Goal: Task Accomplishment & Management: Complete application form

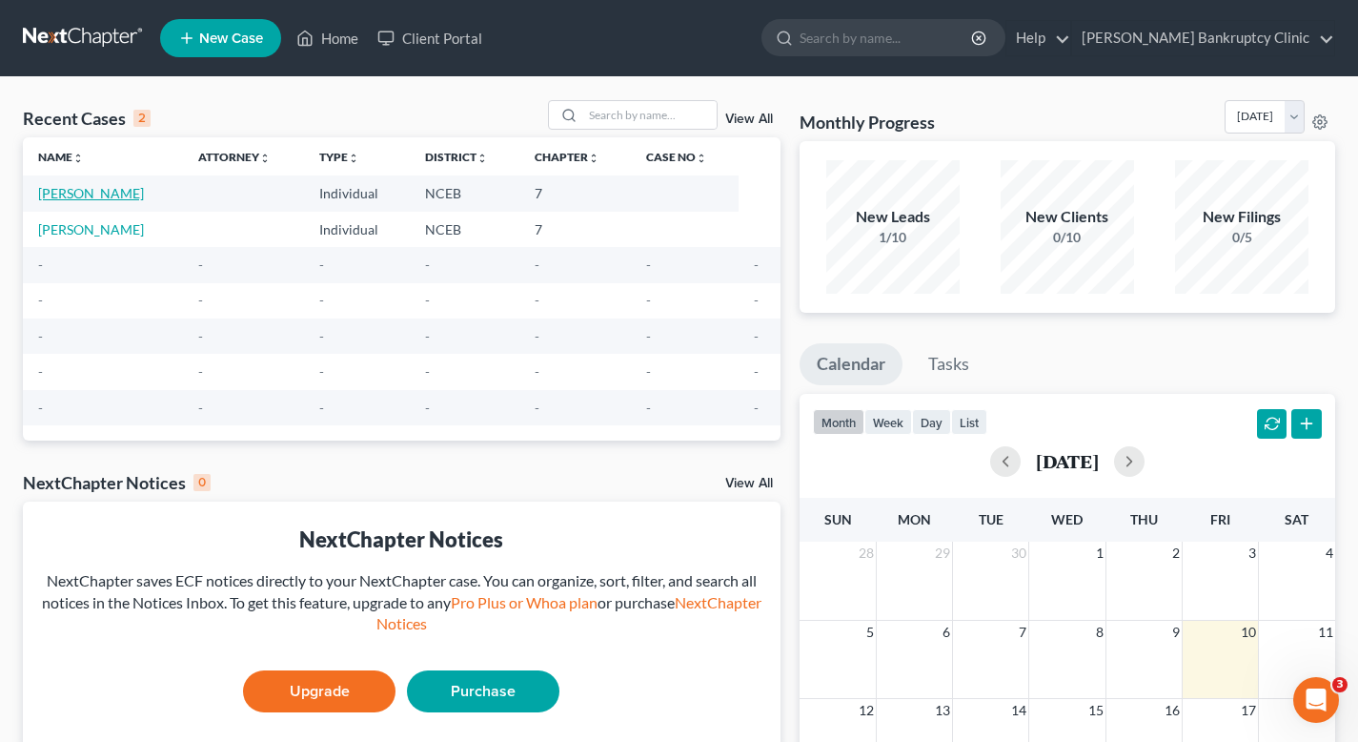
click at [113, 194] on link "[PERSON_NAME]" at bounding box center [91, 193] width 106 height 16
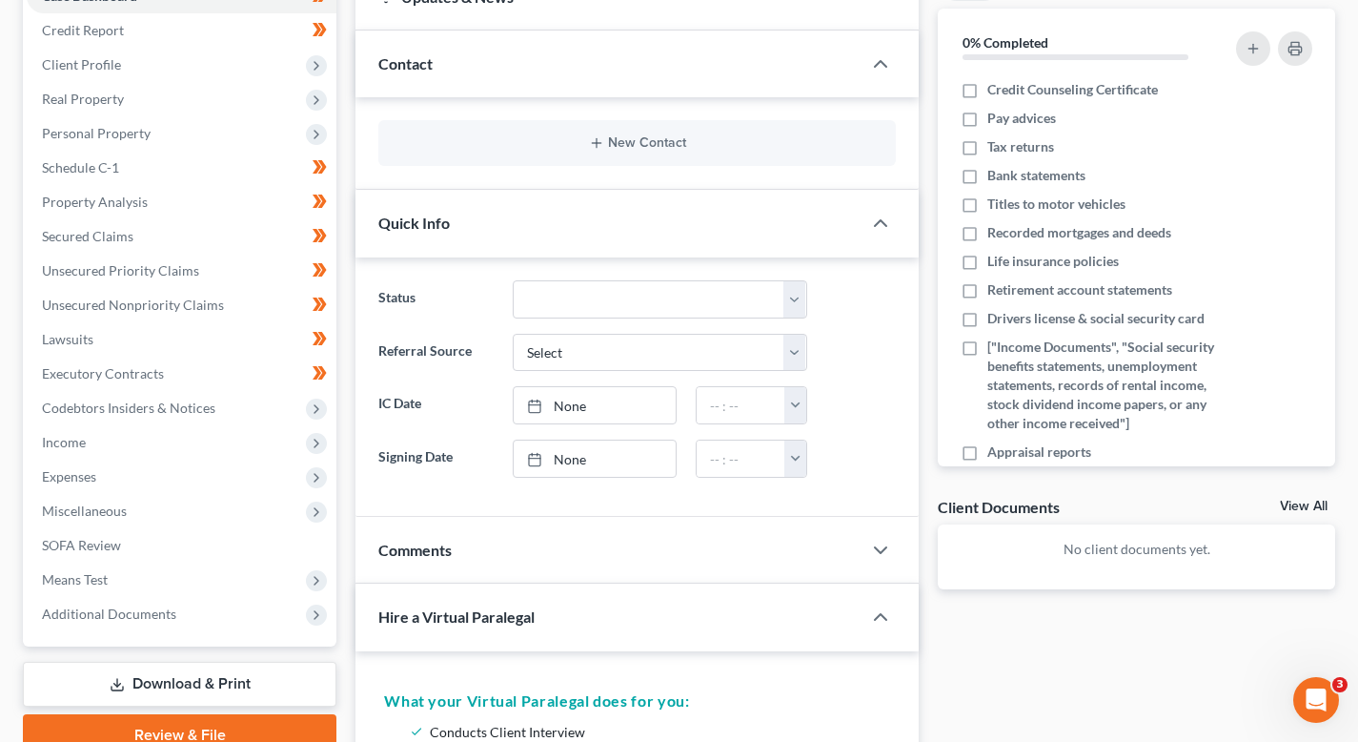
scroll to position [203, 0]
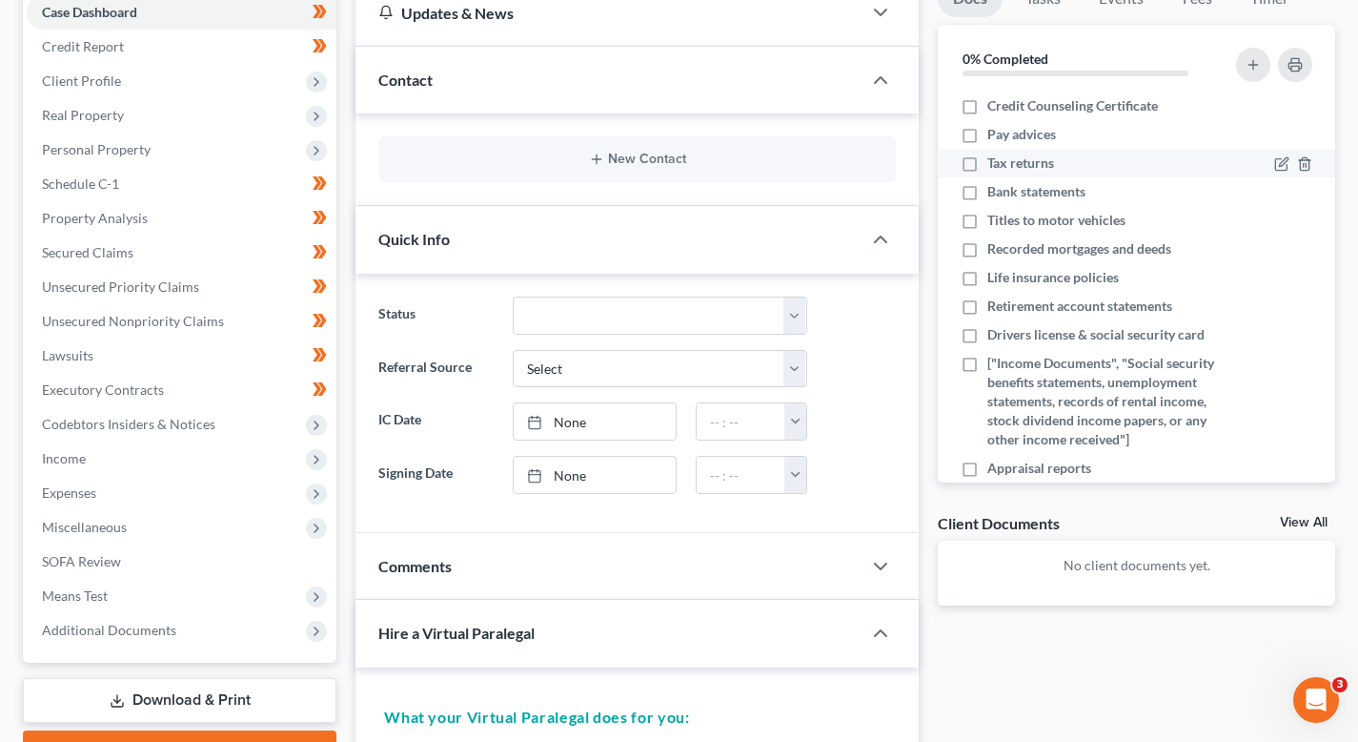
click at [988, 165] on label "Tax returns" at bounding box center [1021, 162] width 67 height 19
click at [995, 165] on input "Tax returns" at bounding box center [1001, 159] width 12 height 12
checkbox input "true"
click at [988, 140] on label "Pay advices" at bounding box center [1022, 134] width 69 height 19
click at [995, 137] on input "Pay advices" at bounding box center [1001, 131] width 12 height 12
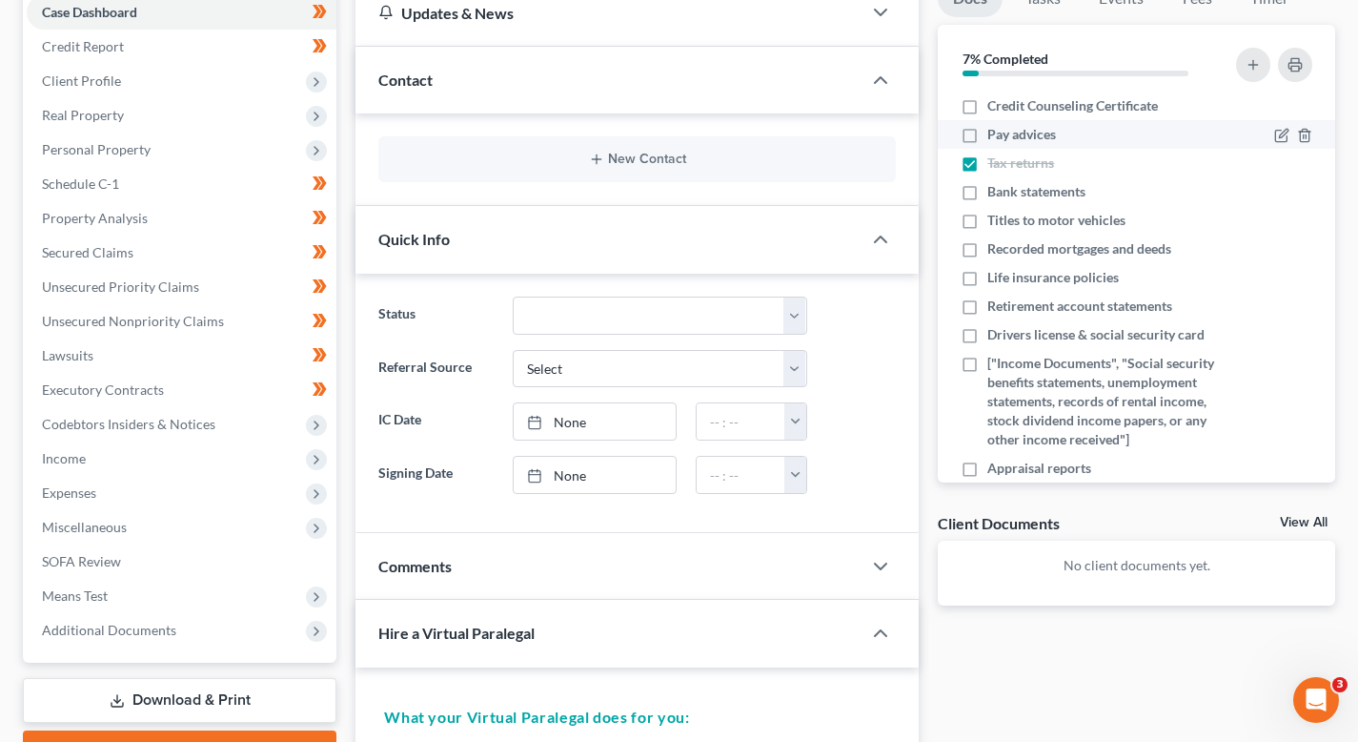
checkbox input "true"
click at [988, 107] on label "Credit Counseling Certificate" at bounding box center [1073, 105] width 171 height 19
click at [995, 107] on input "Credit Counseling Certificate" at bounding box center [1001, 102] width 12 height 12
checkbox input "true"
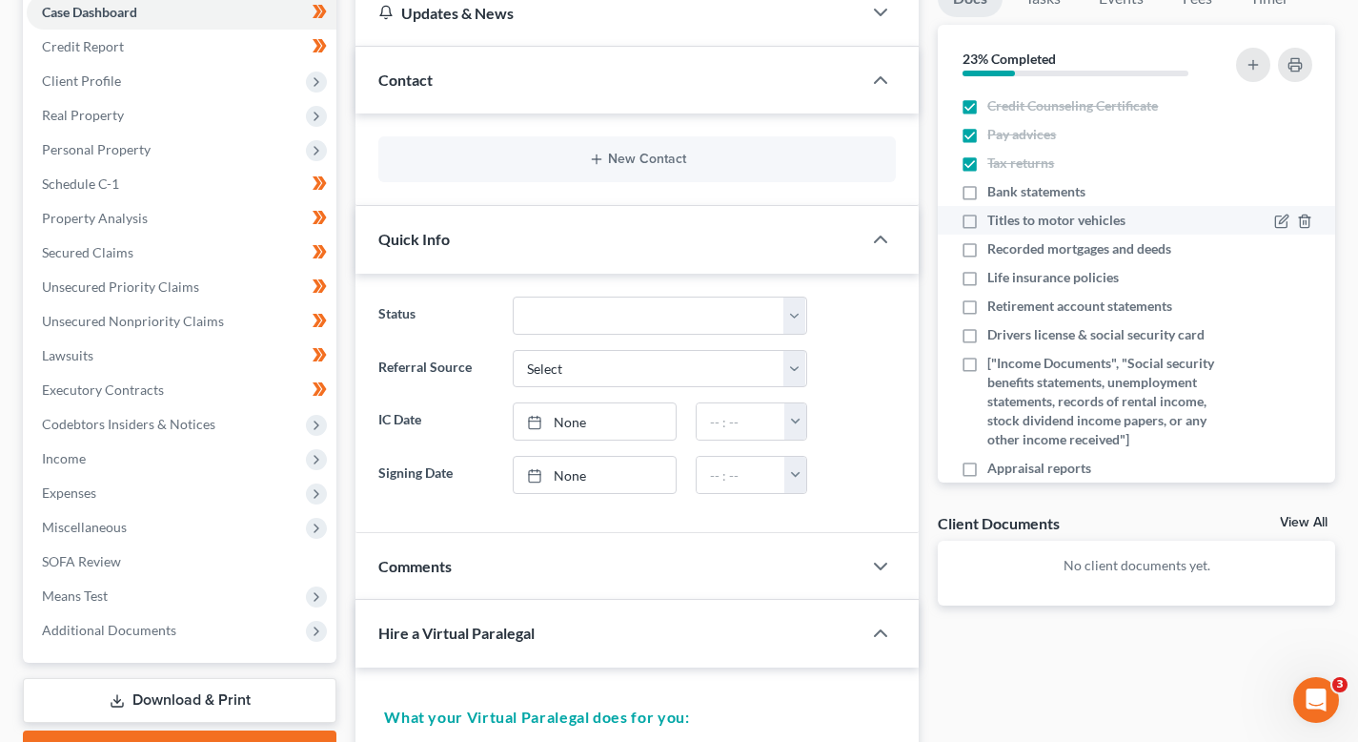
scroll to position [8, 0]
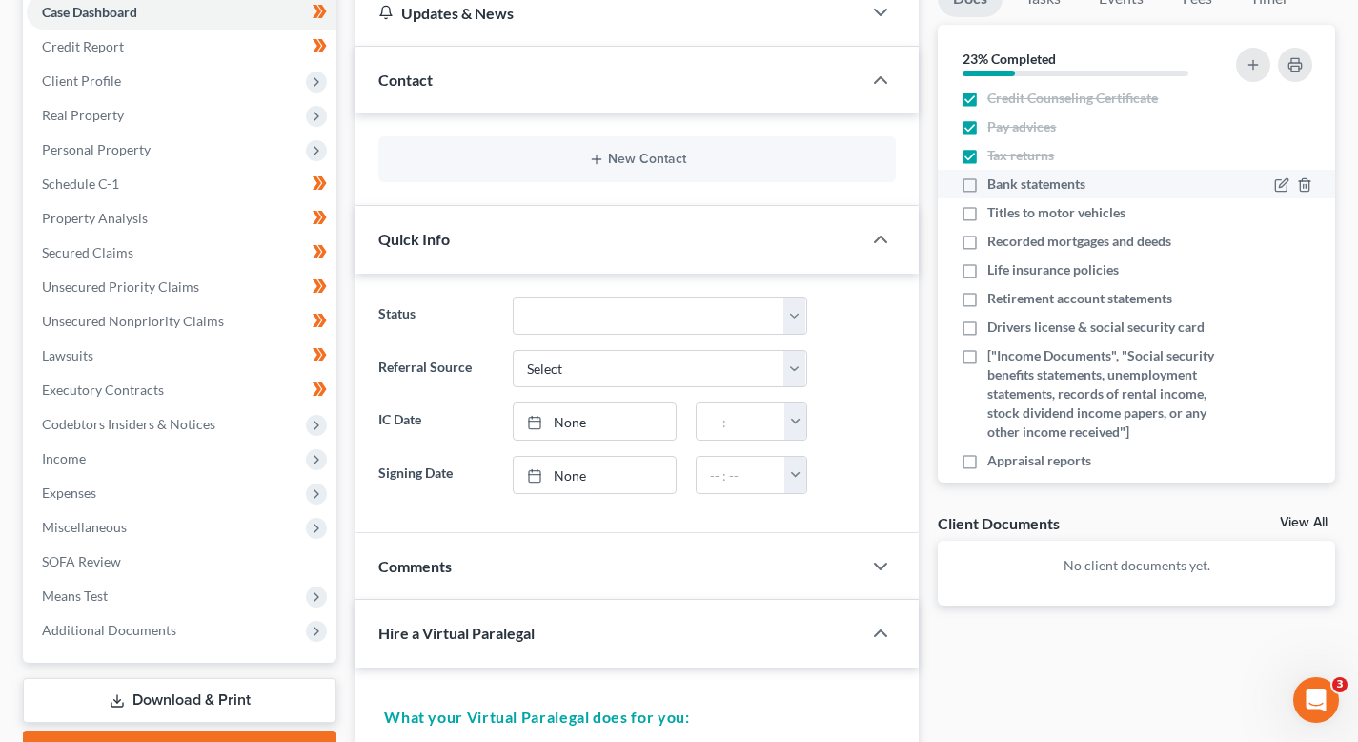
click at [988, 189] on label "Bank statements" at bounding box center [1037, 183] width 98 height 19
click at [995, 187] on input "Bank statements" at bounding box center [1001, 180] width 12 height 12
checkbox input "true"
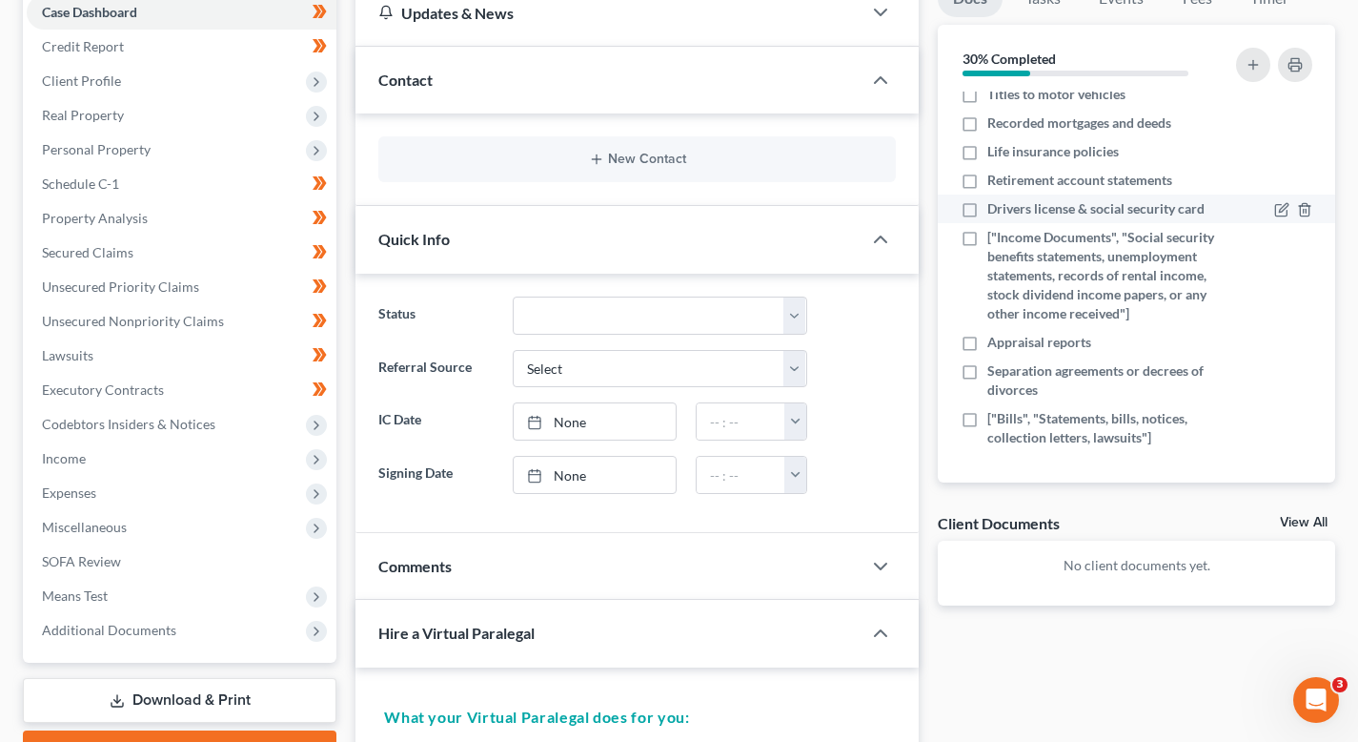
scroll to position [145, 0]
click at [988, 333] on label "Appraisal reports" at bounding box center [1040, 342] width 104 height 19
click at [995, 333] on input "Appraisal reports" at bounding box center [1001, 339] width 12 height 12
checkbox input "true"
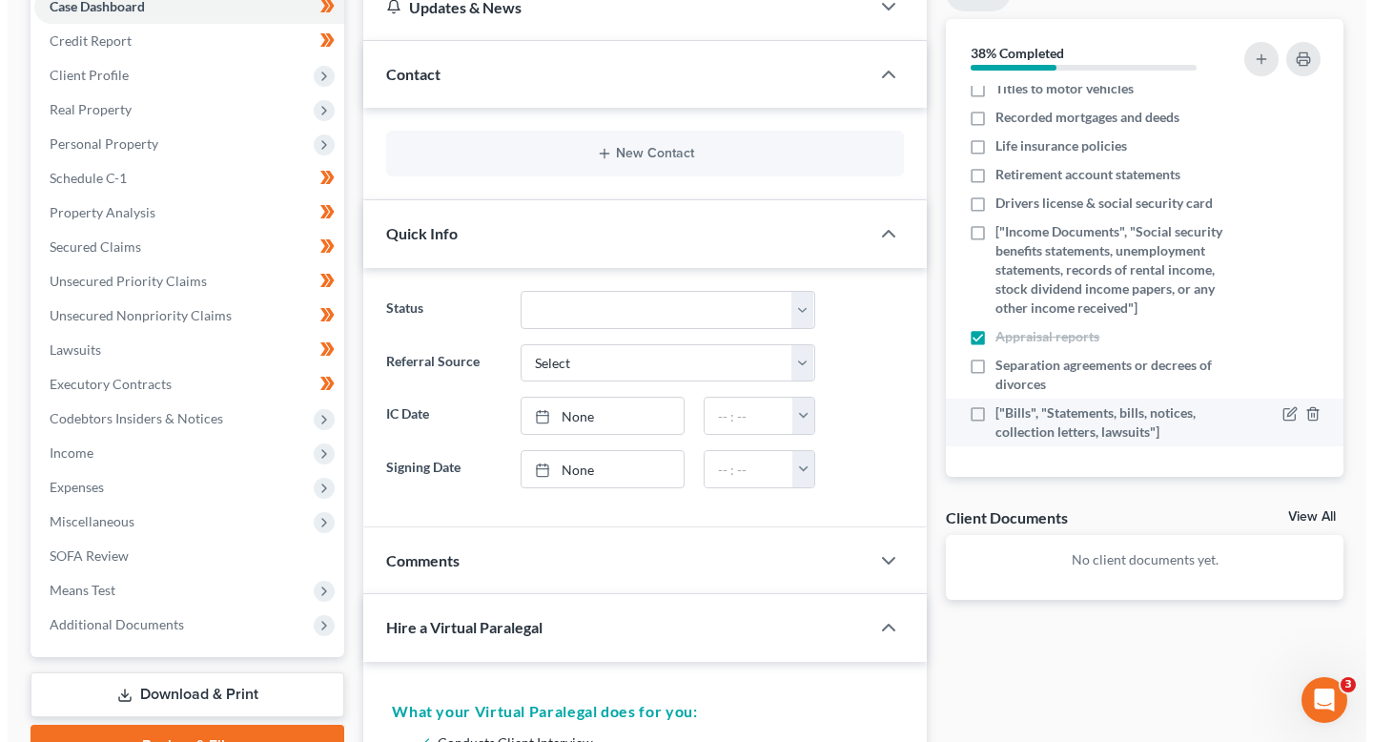
scroll to position [133, 0]
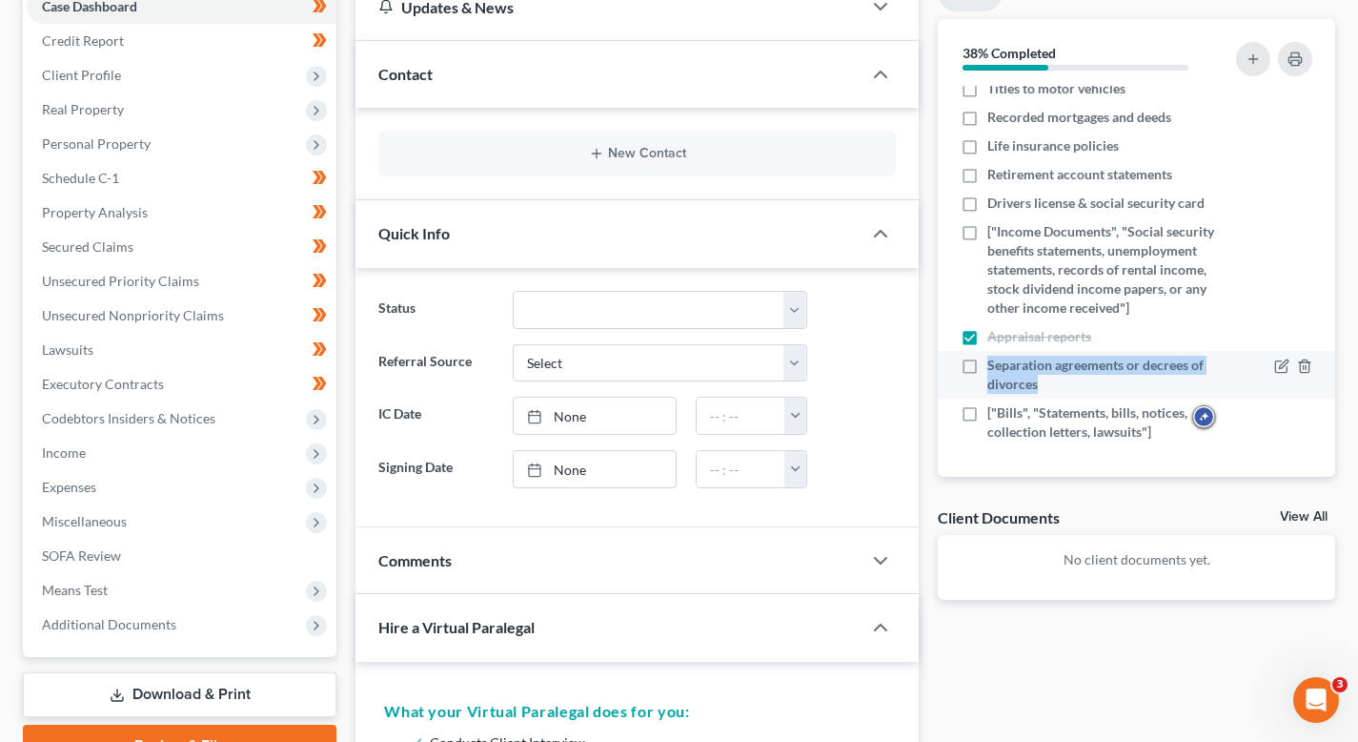
drag, startPoint x: 1049, startPoint y: 400, endPoint x: 985, endPoint y: 374, distance: 69.2
click at [988, 374] on label "Separation agreements or decrees of divorces" at bounding box center [1104, 375] width 232 height 38
copy span "Separation agreements or decrees of divorces"
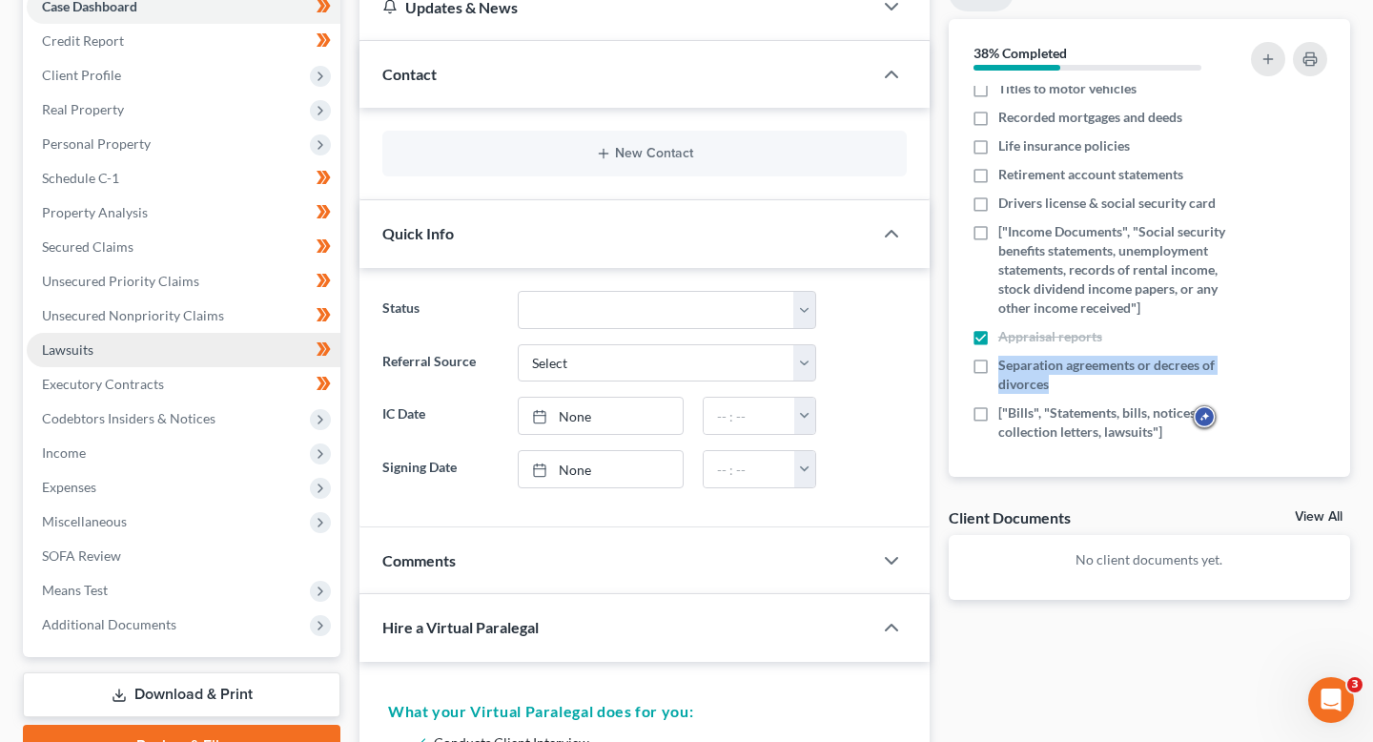
scroll to position [230, 0]
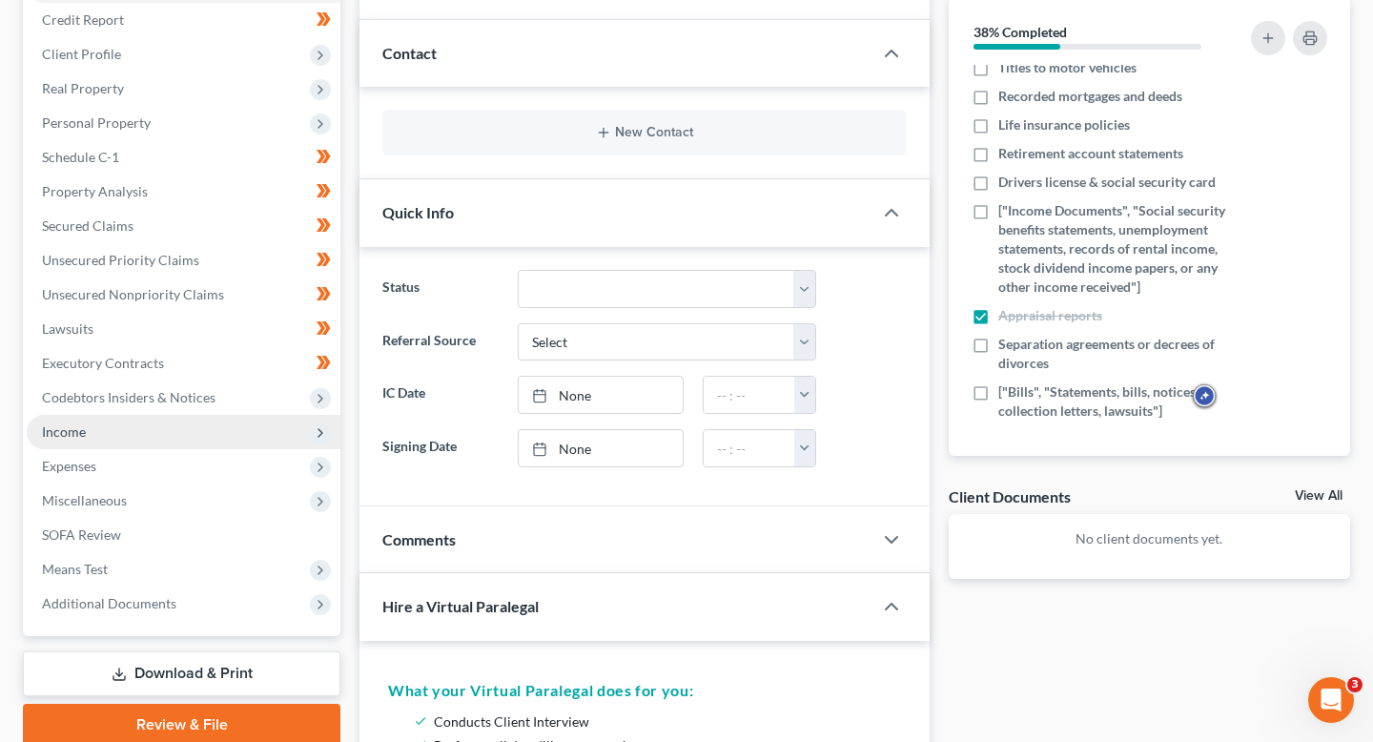
click at [159, 432] on span "Income" at bounding box center [184, 432] width 314 height 34
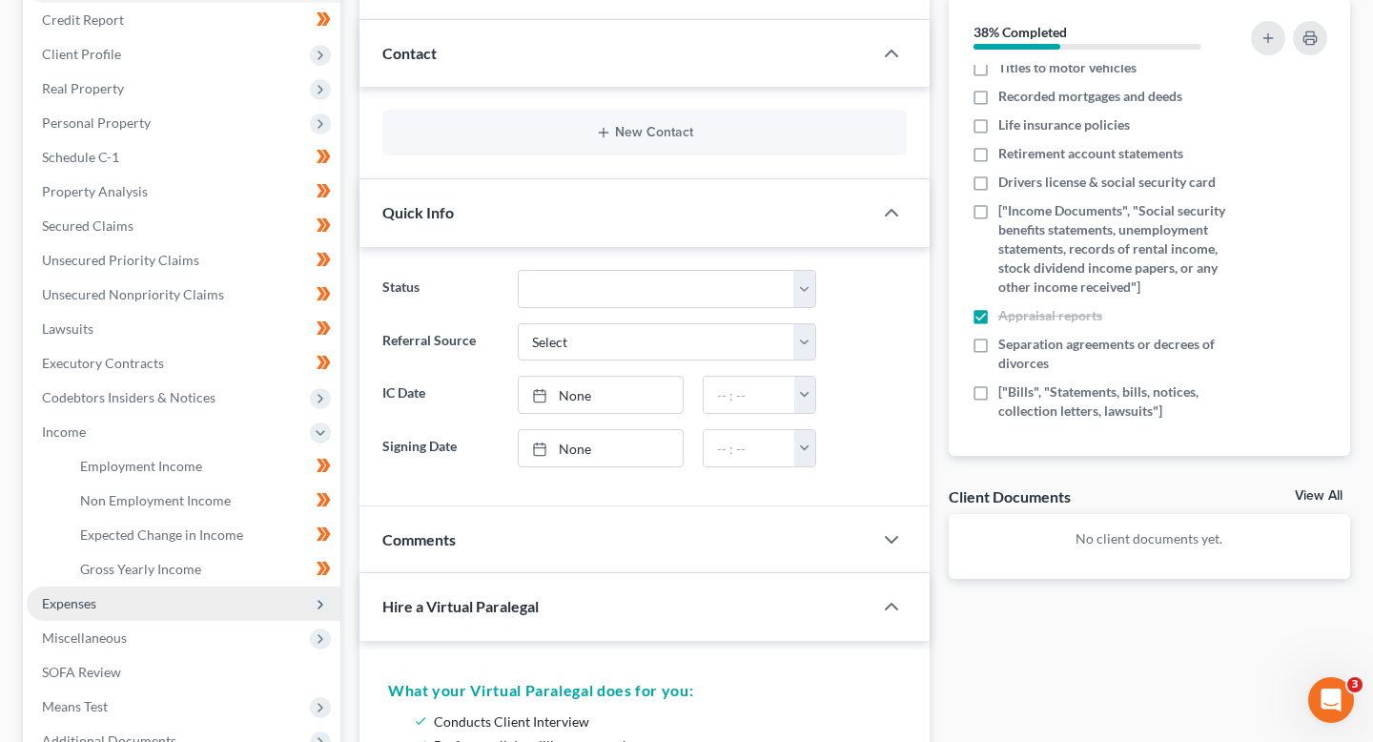
click at [170, 598] on span "Expenses" at bounding box center [184, 603] width 314 height 34
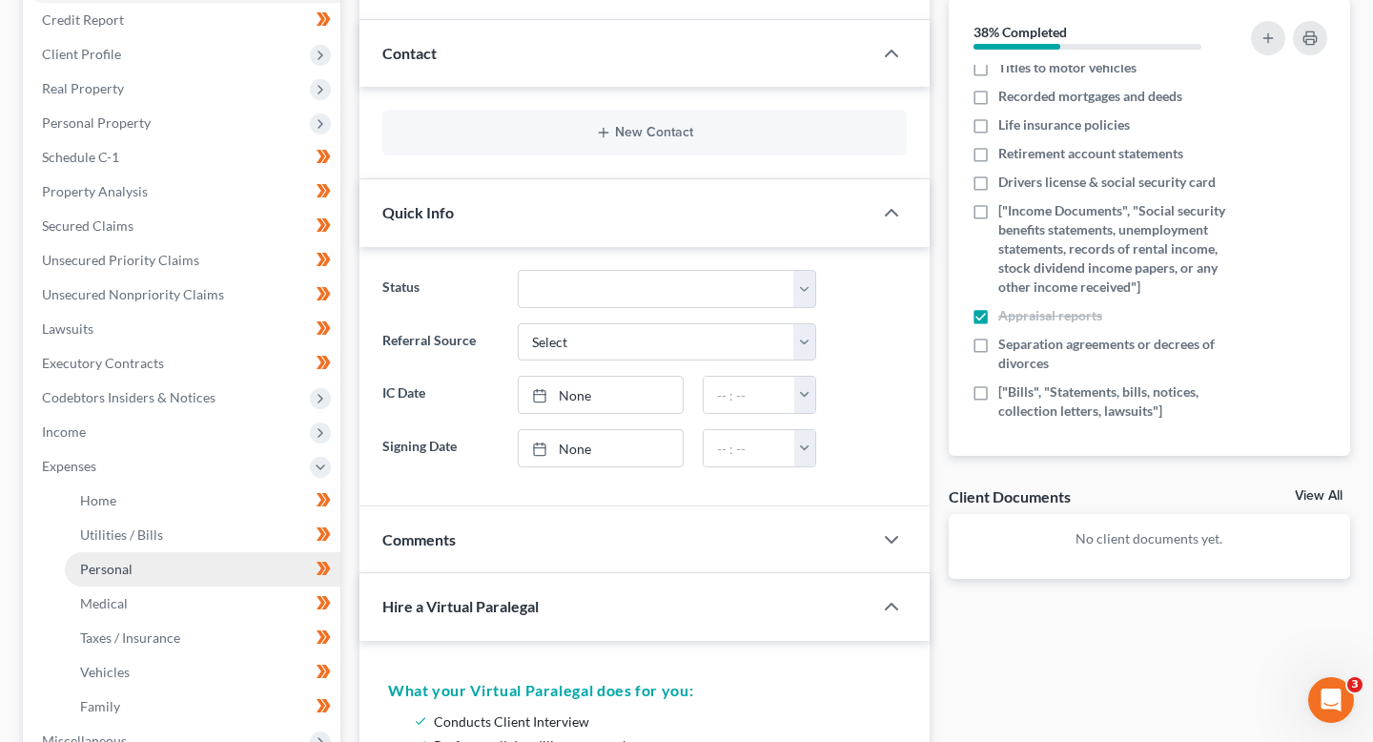
scroll to position [272, 0]
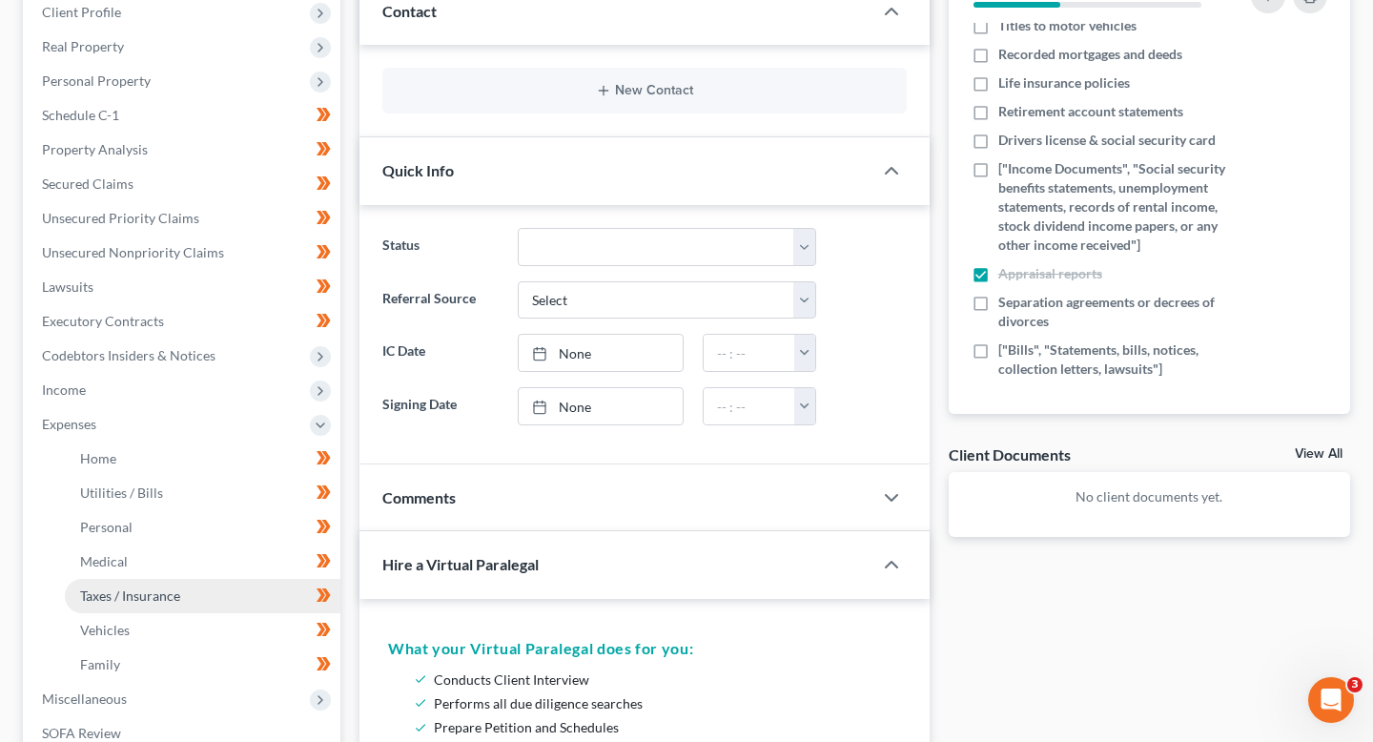
click at [183, 590] on link "Taxes / Insurance" at bounding box center [203, 596] width 276 height 34
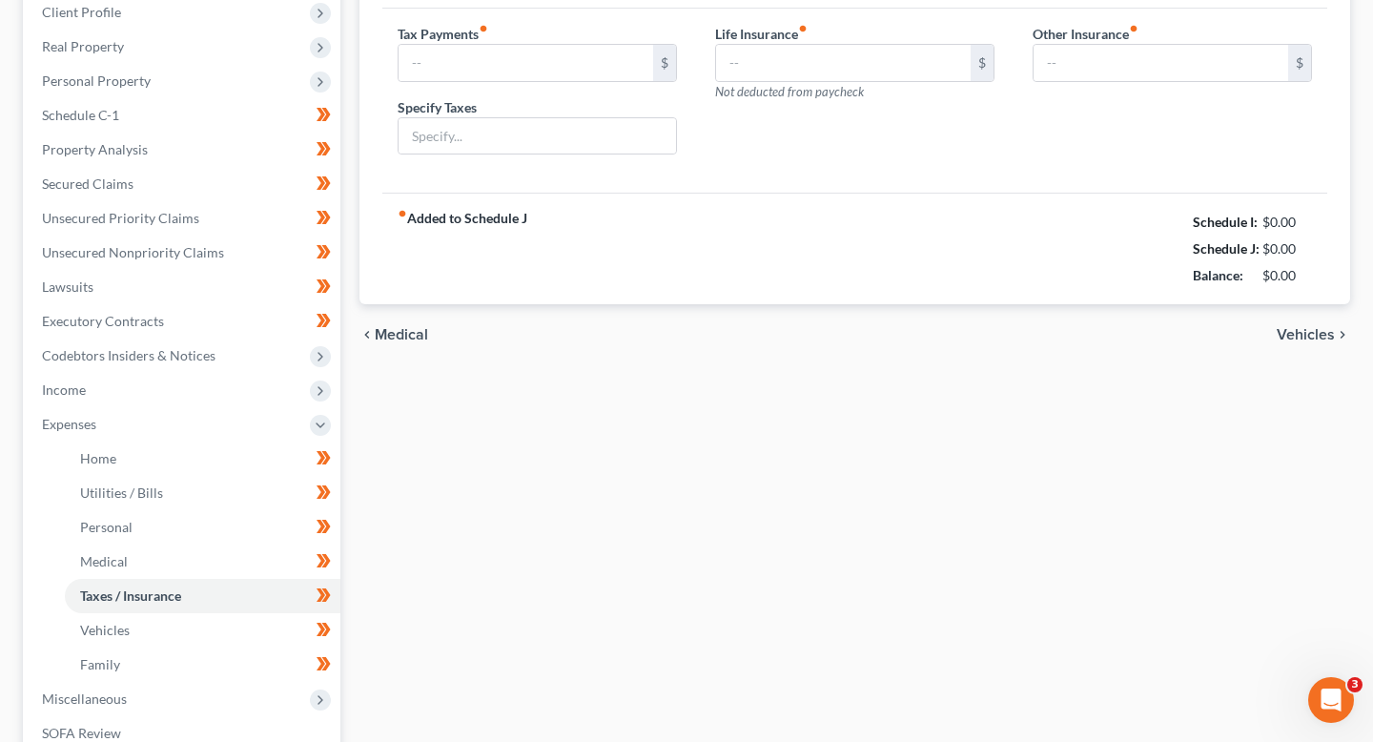
type input "0.00"
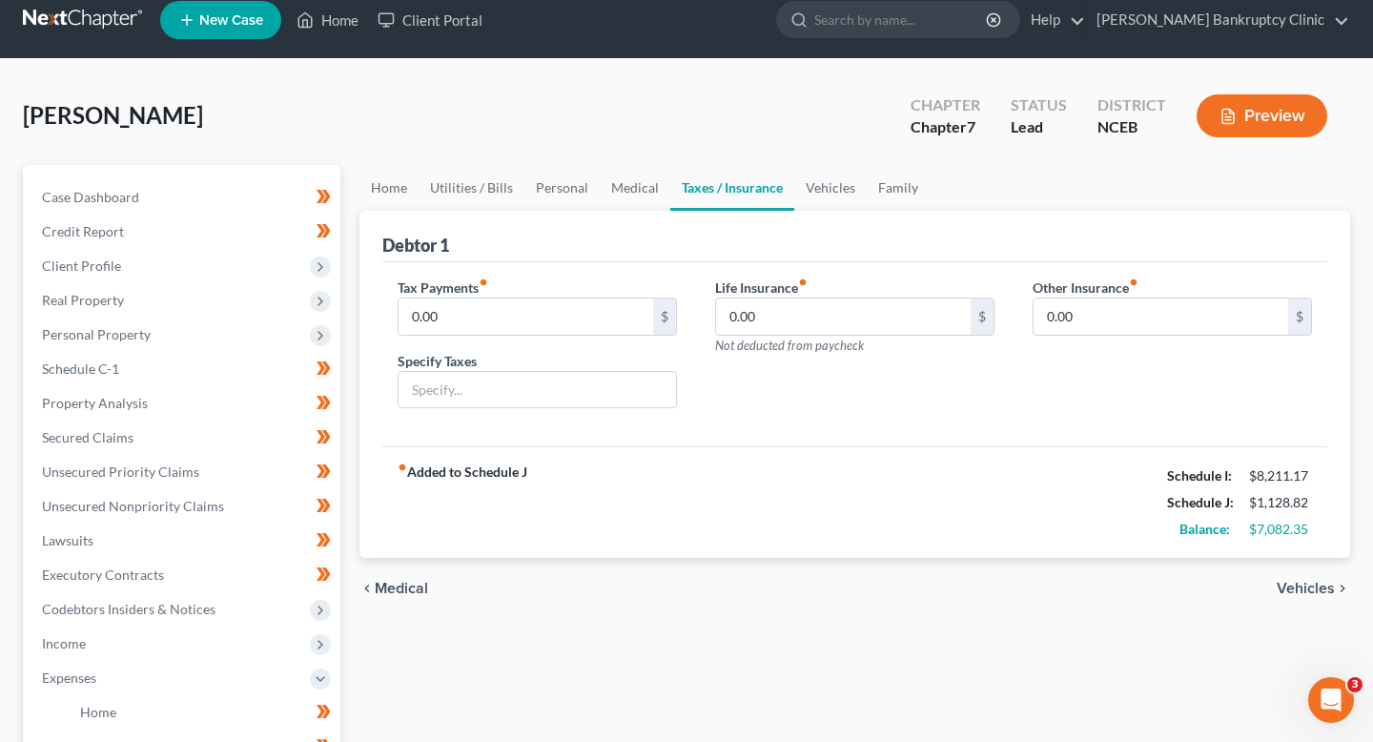
scroll to position [20, 0]
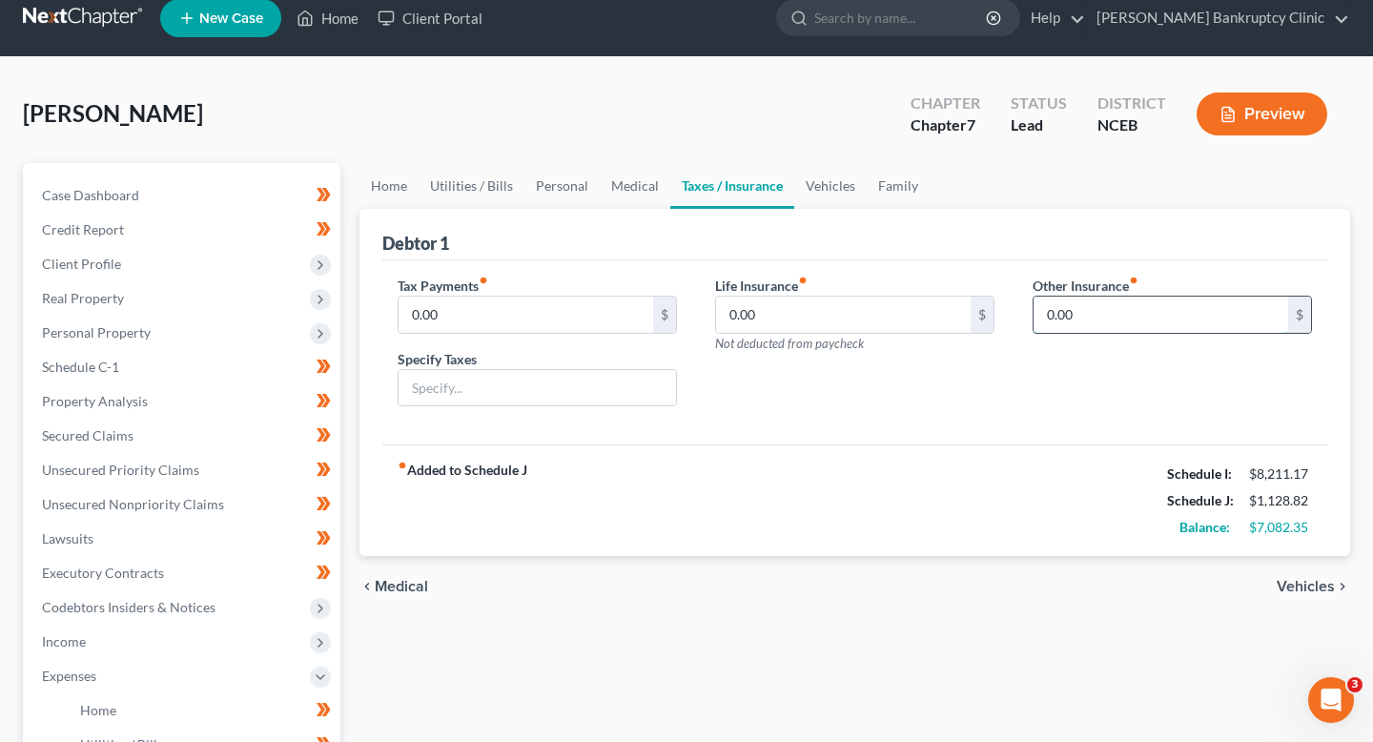
click at [1086, 314] on input "0.00" at bounding box center [1160, 314] width 255 height 36
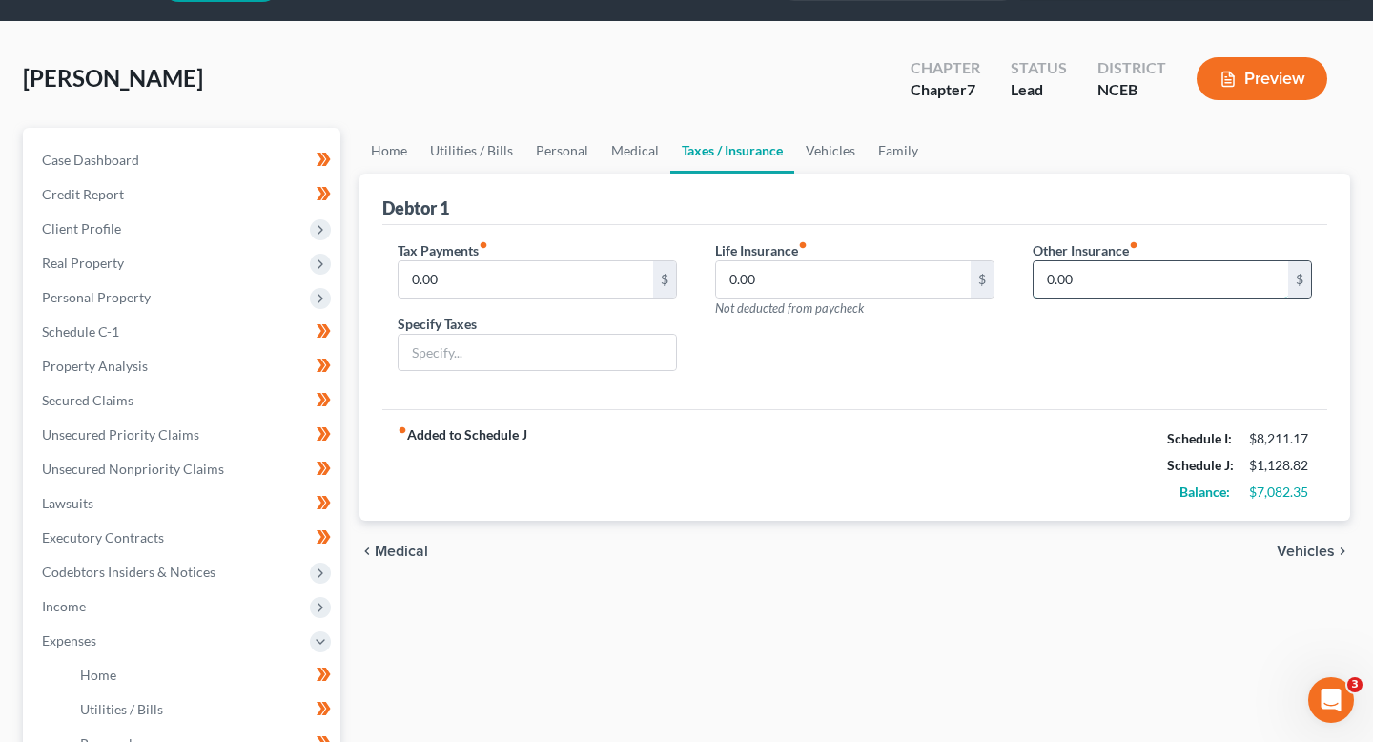
scroll to position [56, 0]
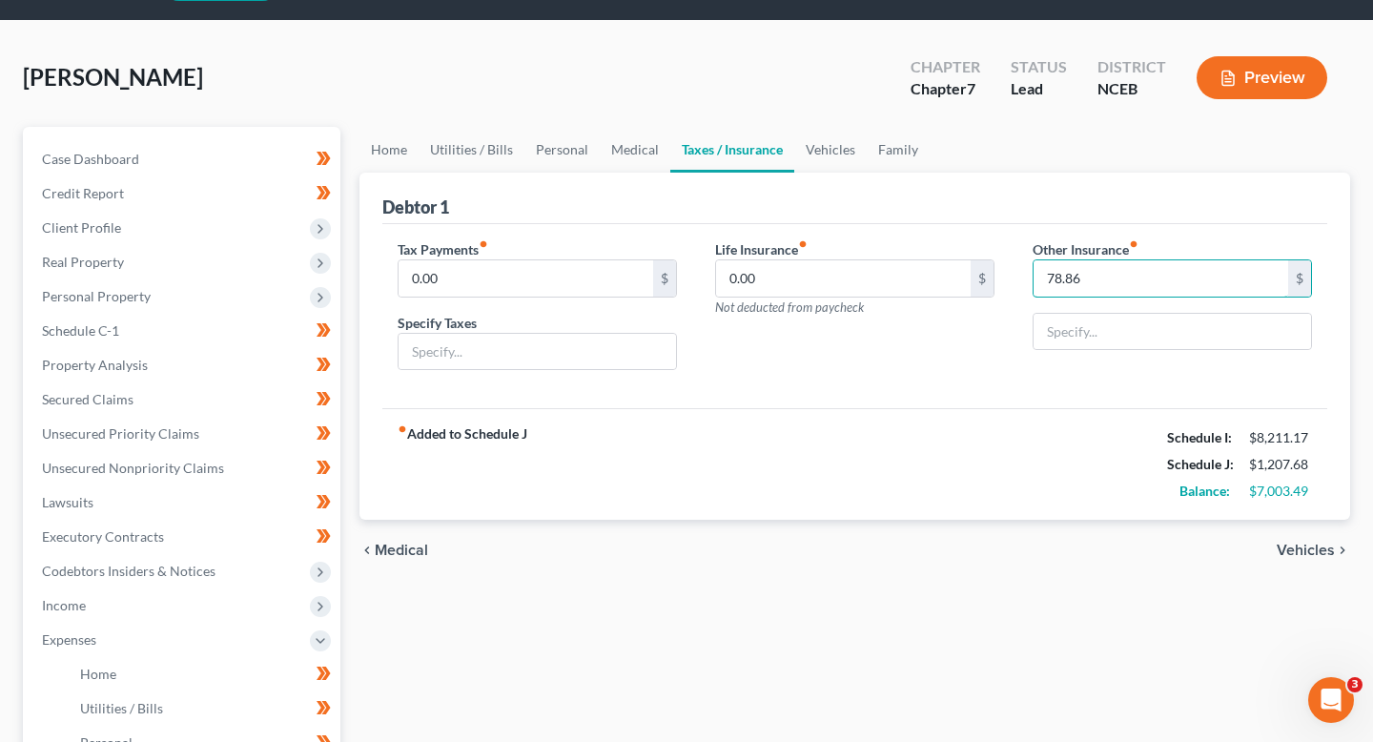
type input "78.86"
click at [930, 432] on div "fiber_manual_record Added to Schedule J Schedule I: $8,211.17 Schedule J: $1,20…" at bounding box center [854, 464] width 945 height 112
click at [1073, 343] on input "text" at bounding box center [1171, 332] width 277 height 36
type input "Automobile Insurance"
click at [731, 522] on div "chevron_left Medical Vehicles chevron_right" at bounding box center [854, 550] width 990 height 61
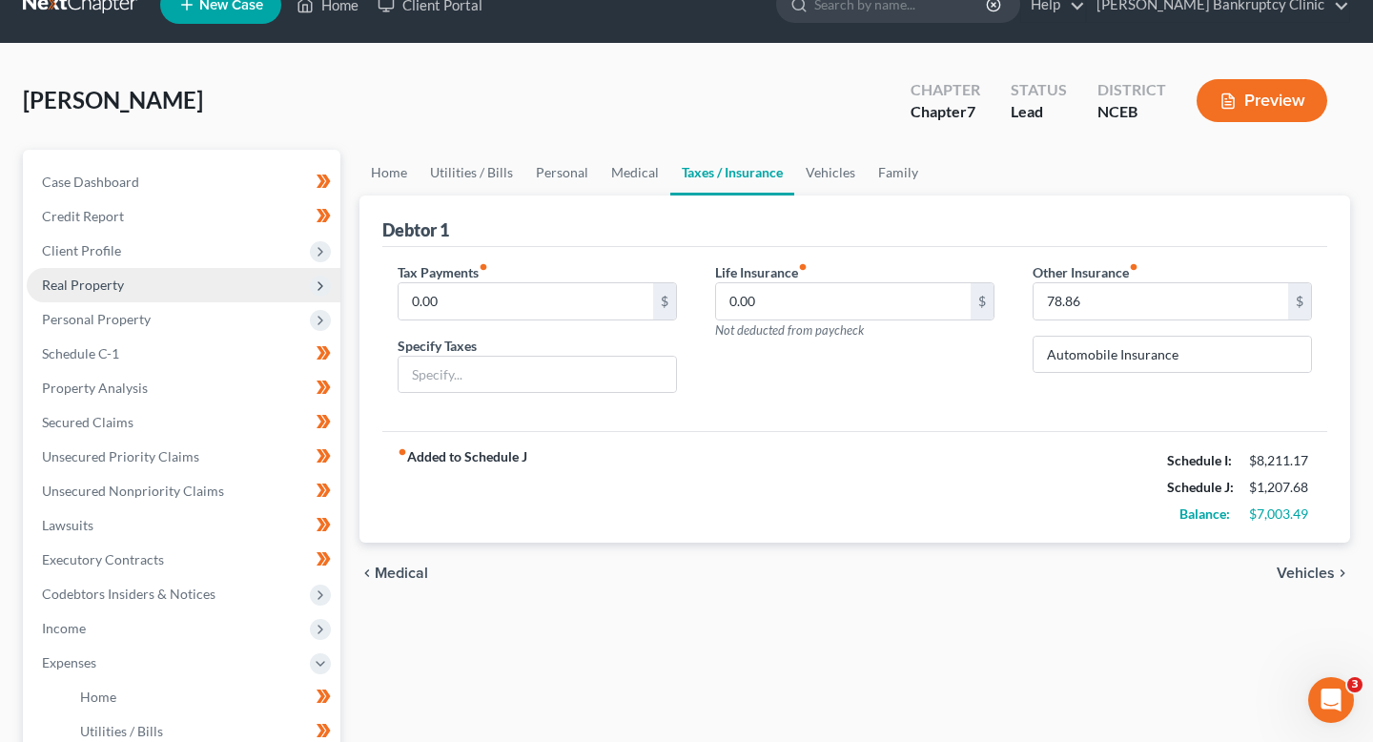
scroll to position [47, 0]
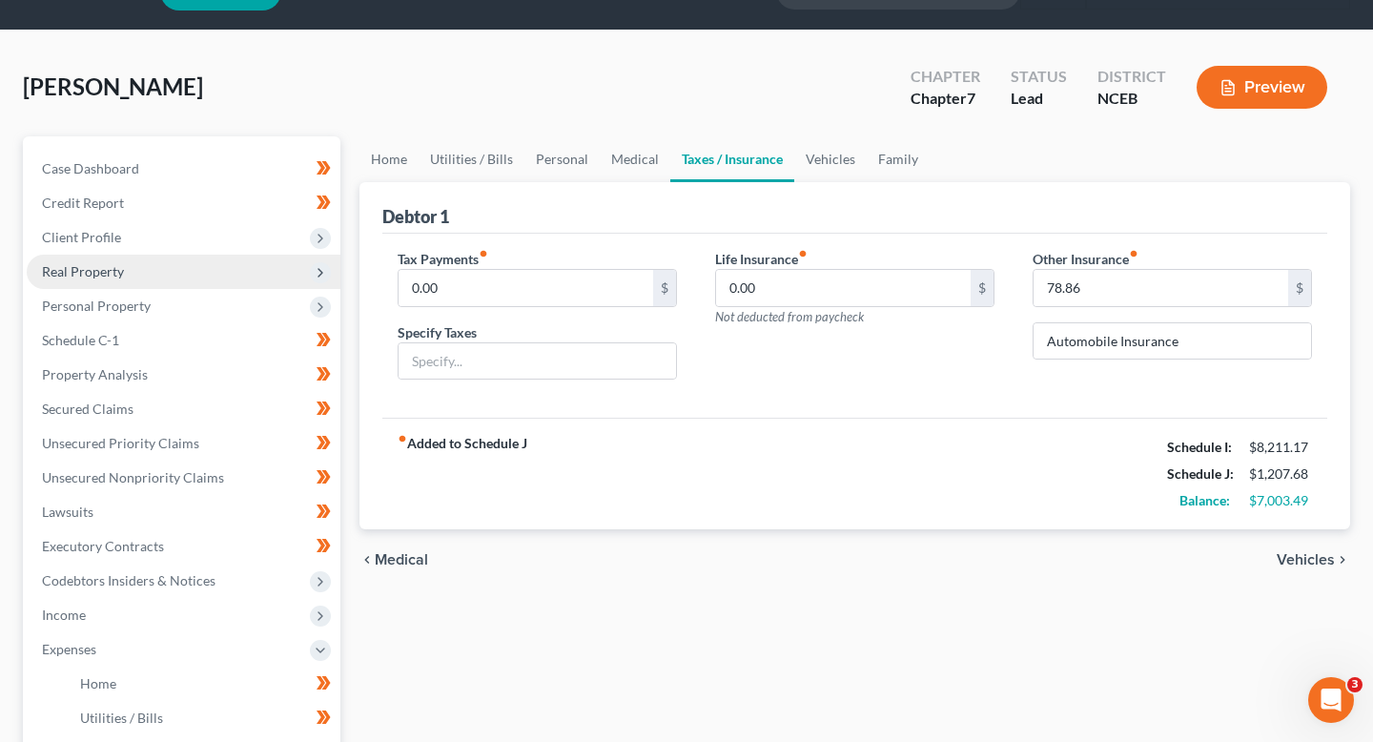
click at [209, 277] on span "Real Property" at bounding box center [184, 272] width 314 height 34
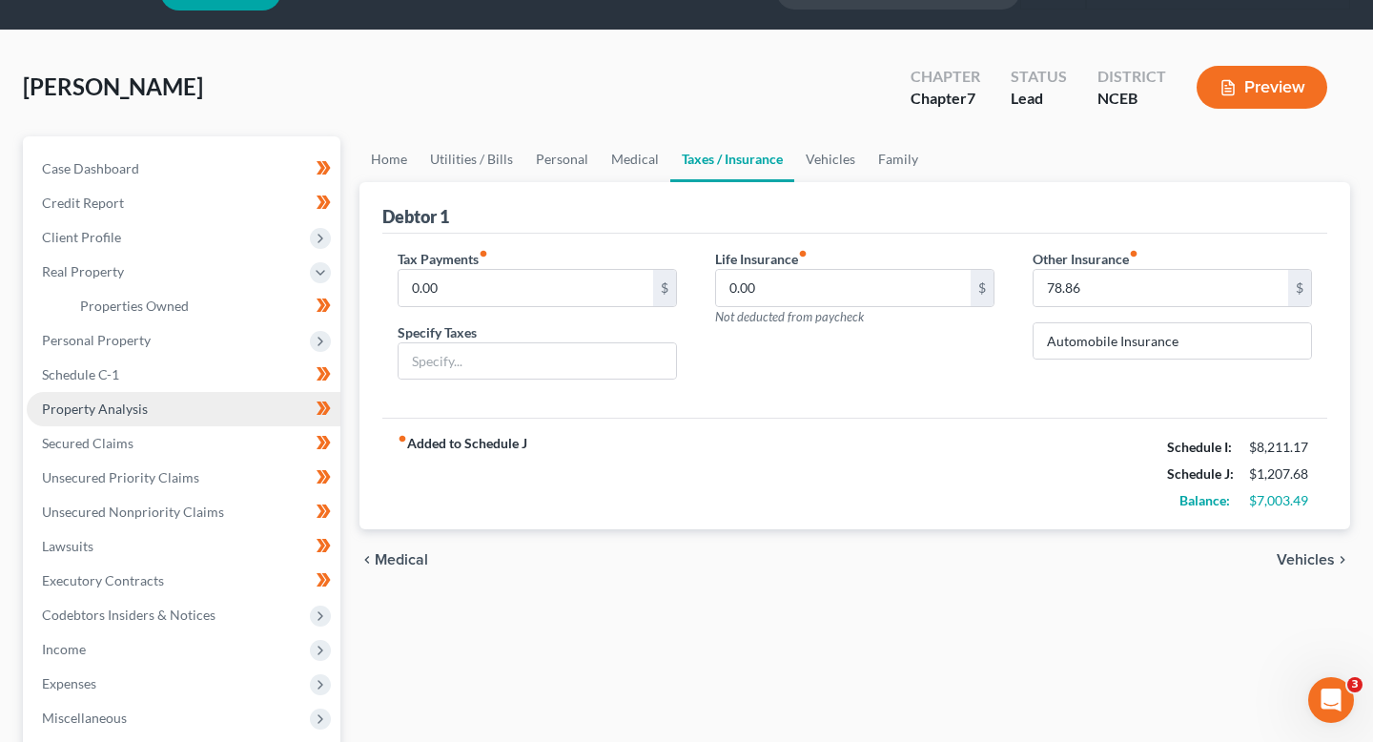
scroll to position [68, 0]
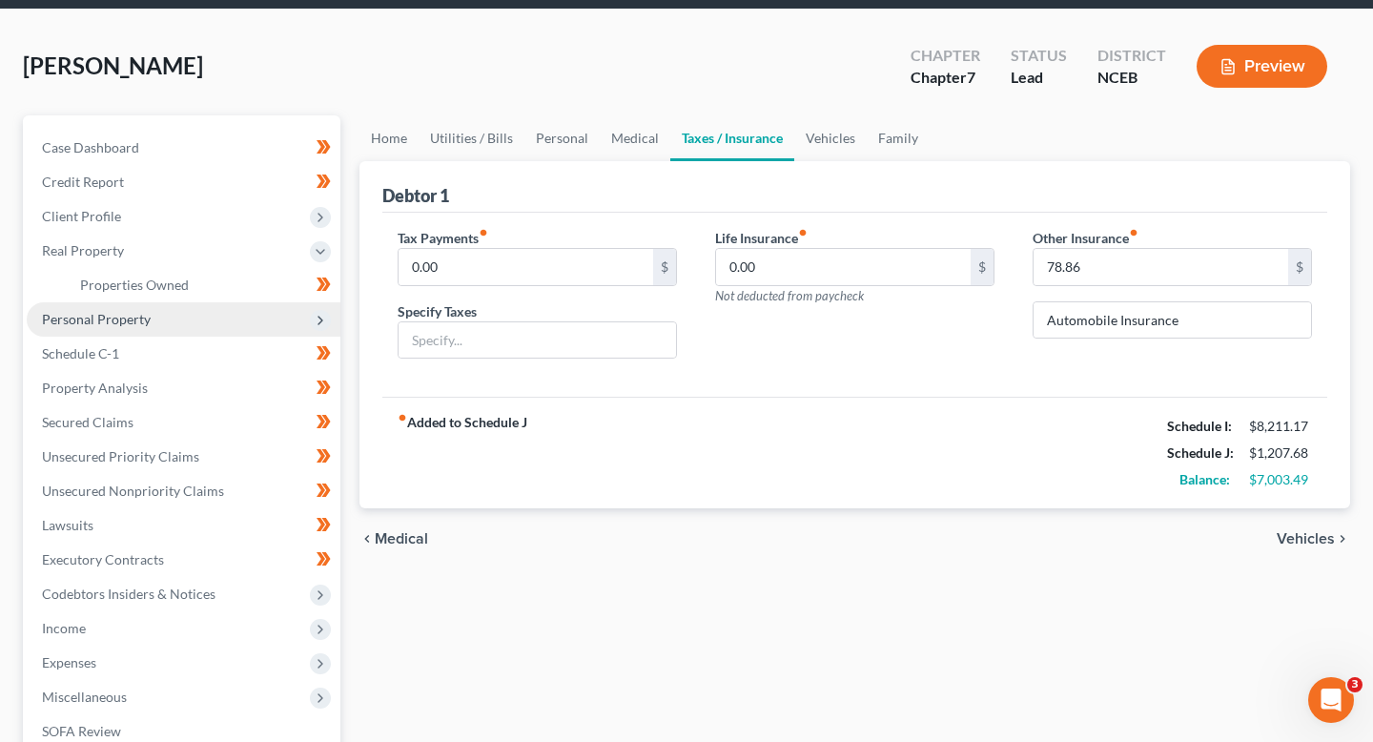
click at [203, 332] on span "Personal Property" at bounding box center [184, 319] width 314 height 34
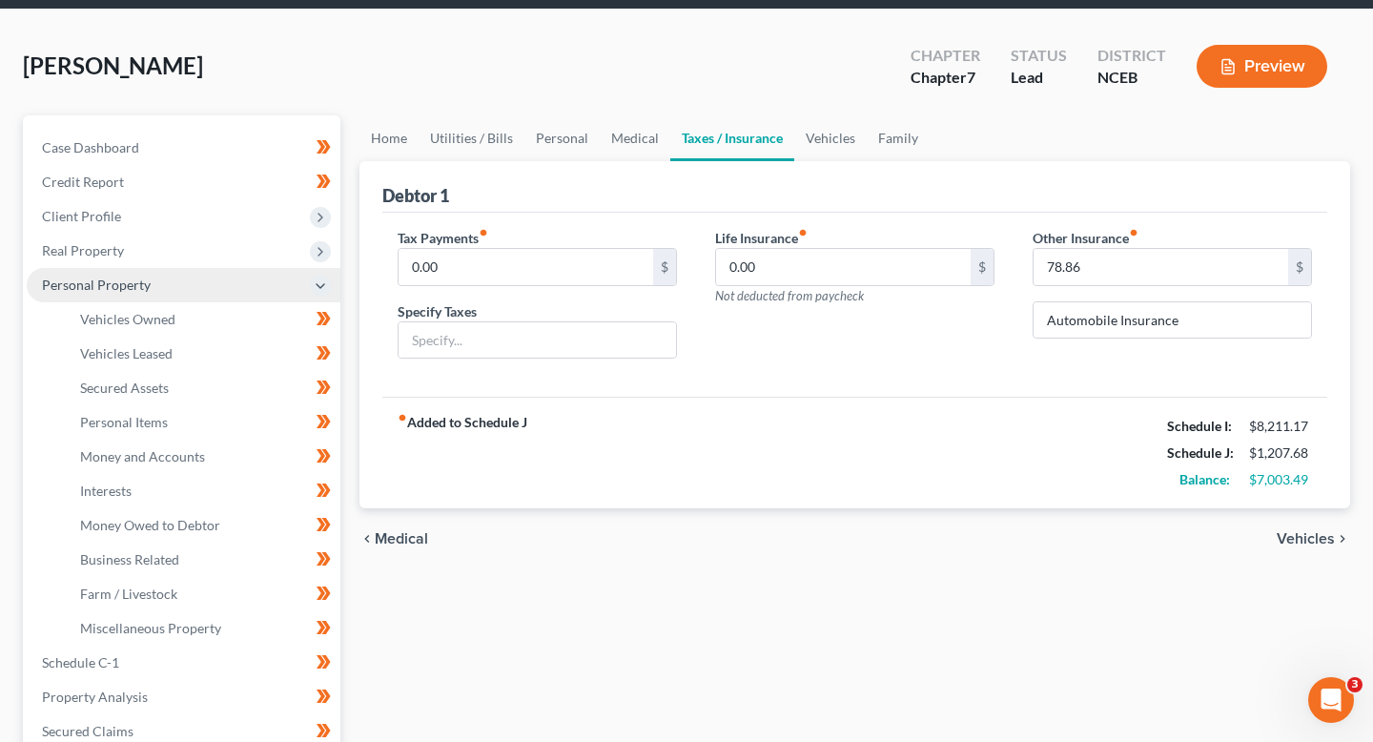
scroll to position [124, 0]
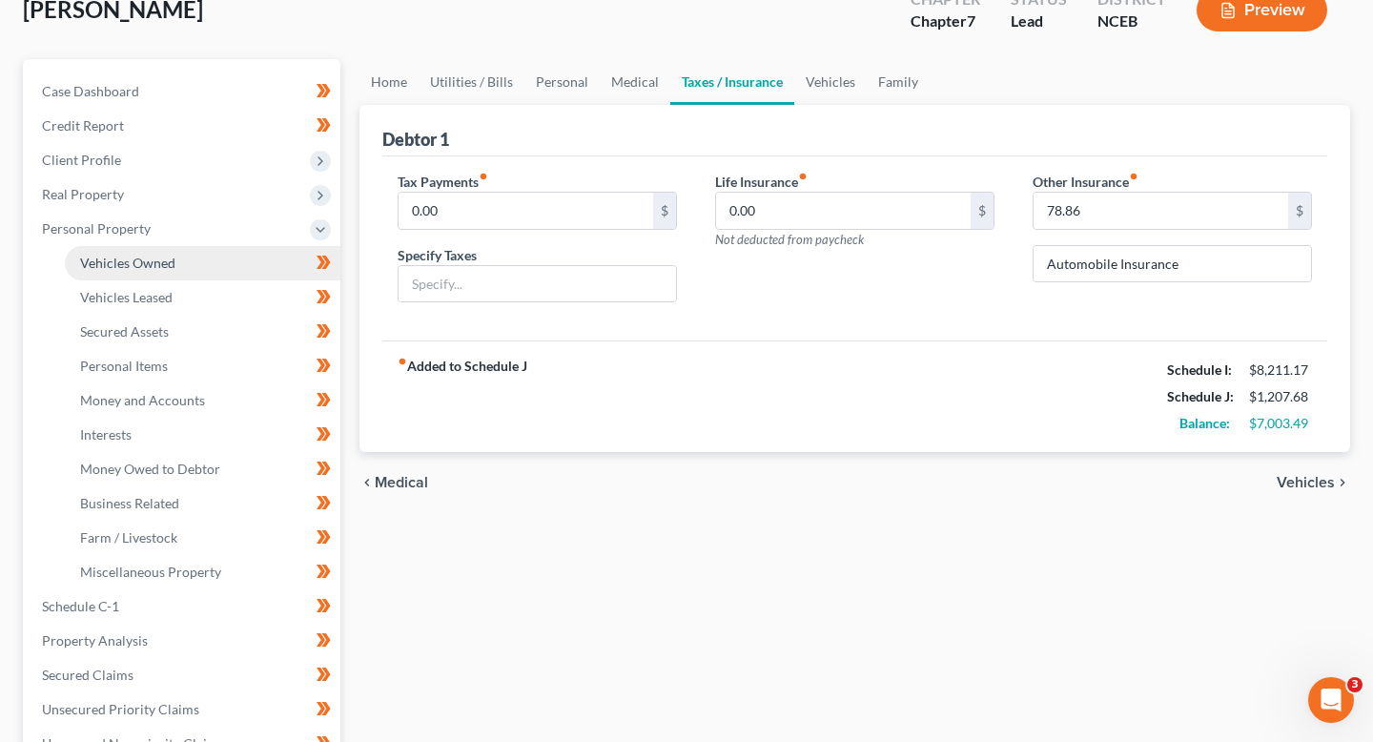
click at [198, 265] on link "Vehicles Owned" at bounding box center [203, 263] width 276 height 34
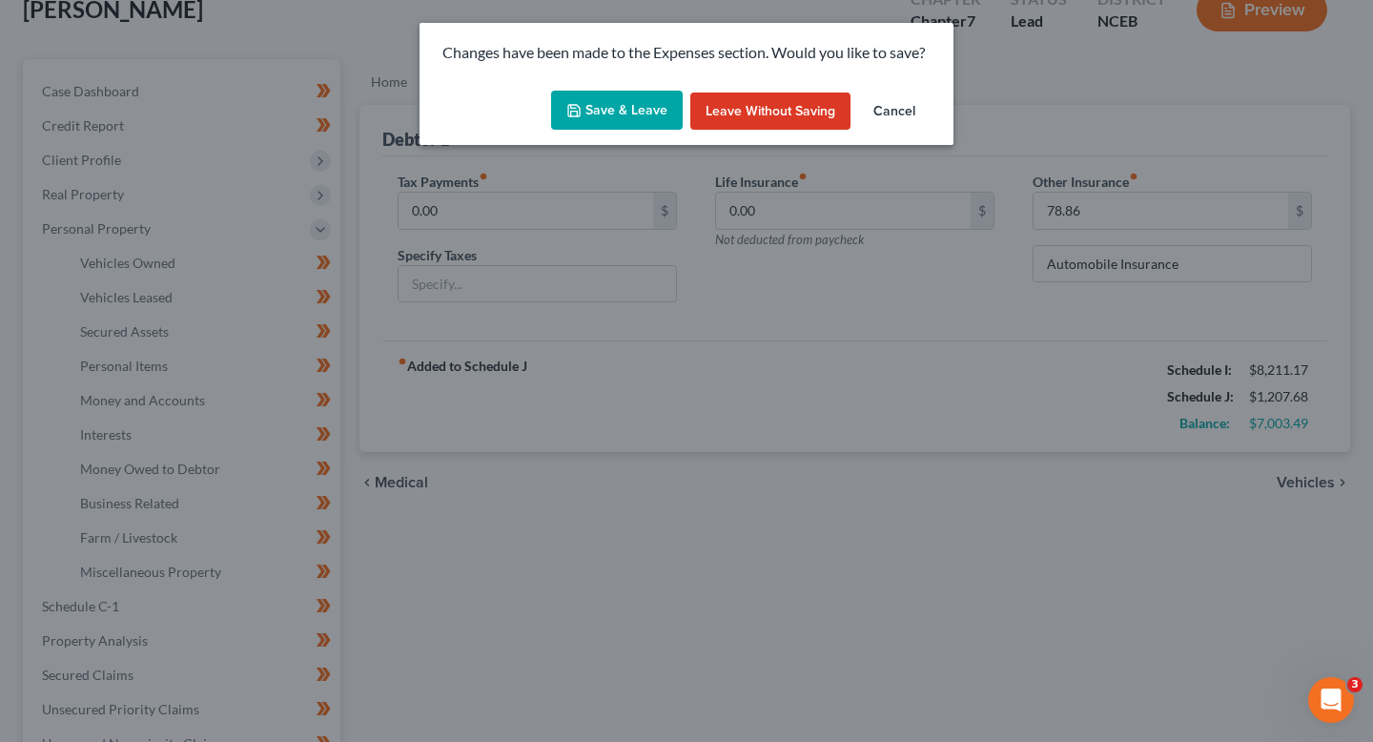
click at [625, 113] on button "Save & Leave" at bounding box center [617, 111] width 132 height 40
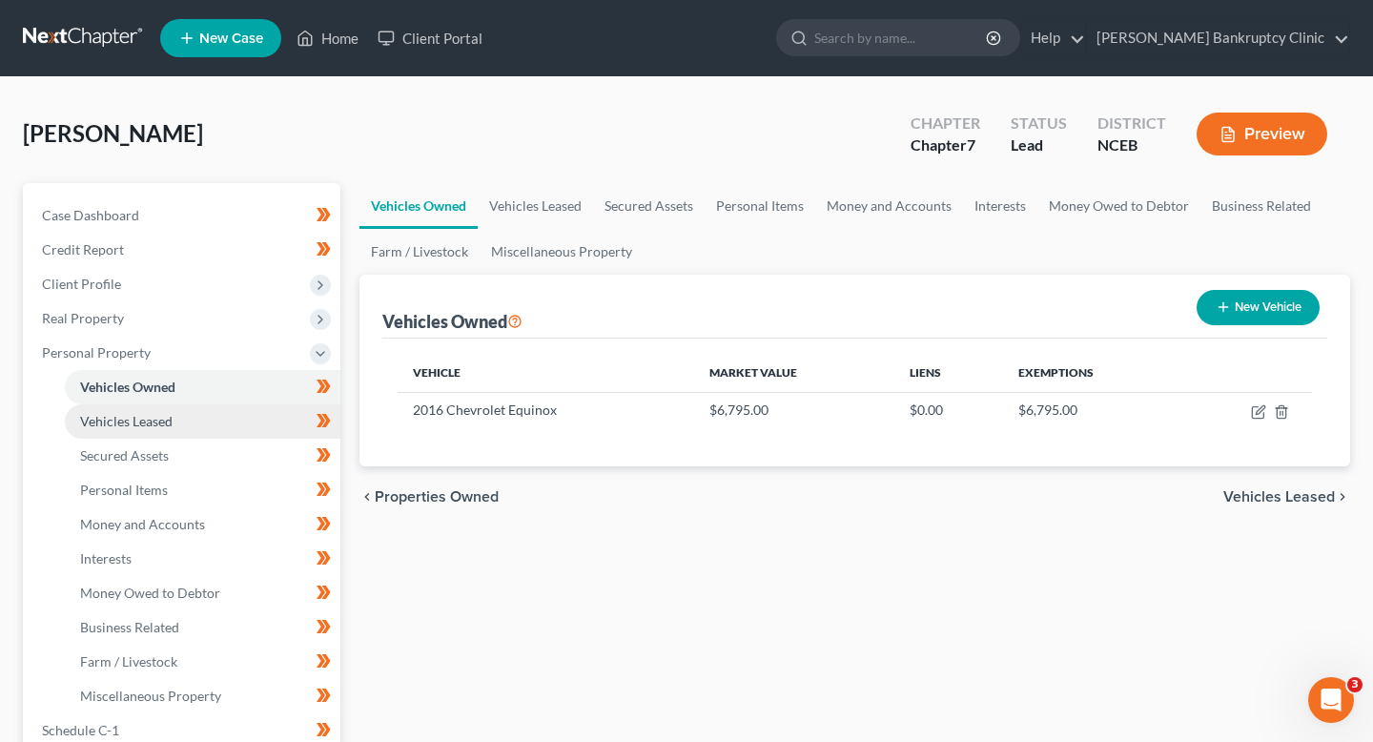
click at [229, 421] on link "Vehicles Leased" at bounding box center [203, 421] width 276 height 34
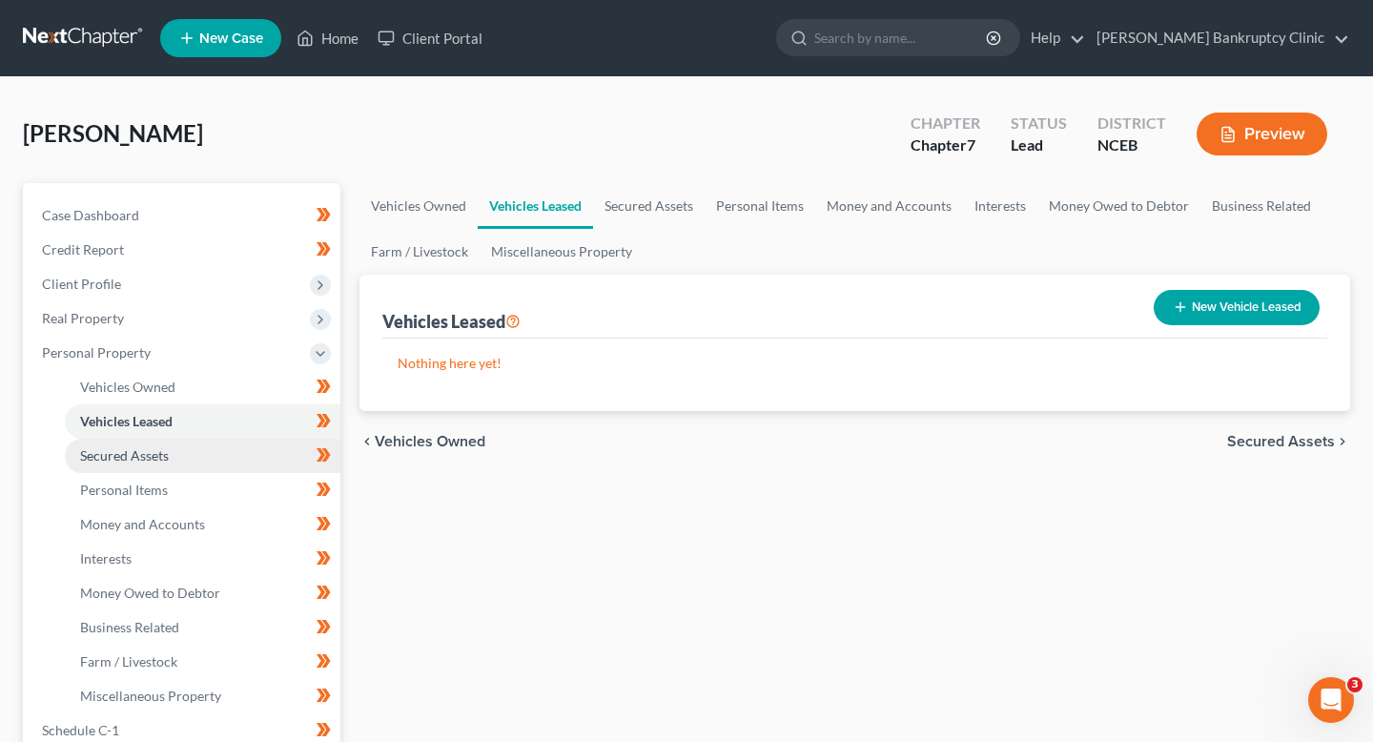
click at [229, 454] on link "Secured Assets" at bounding box center [203, 456] width 276 height 34
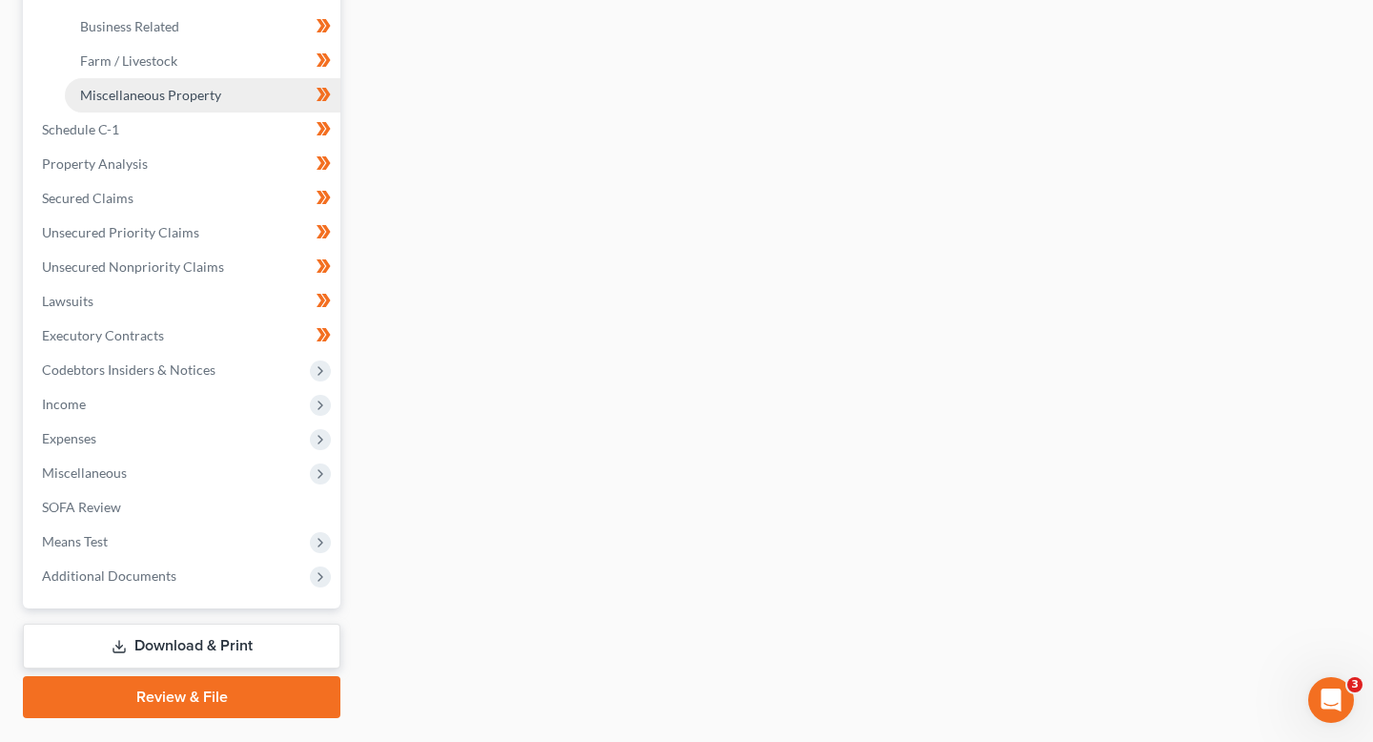
scroll to position [647, 0]
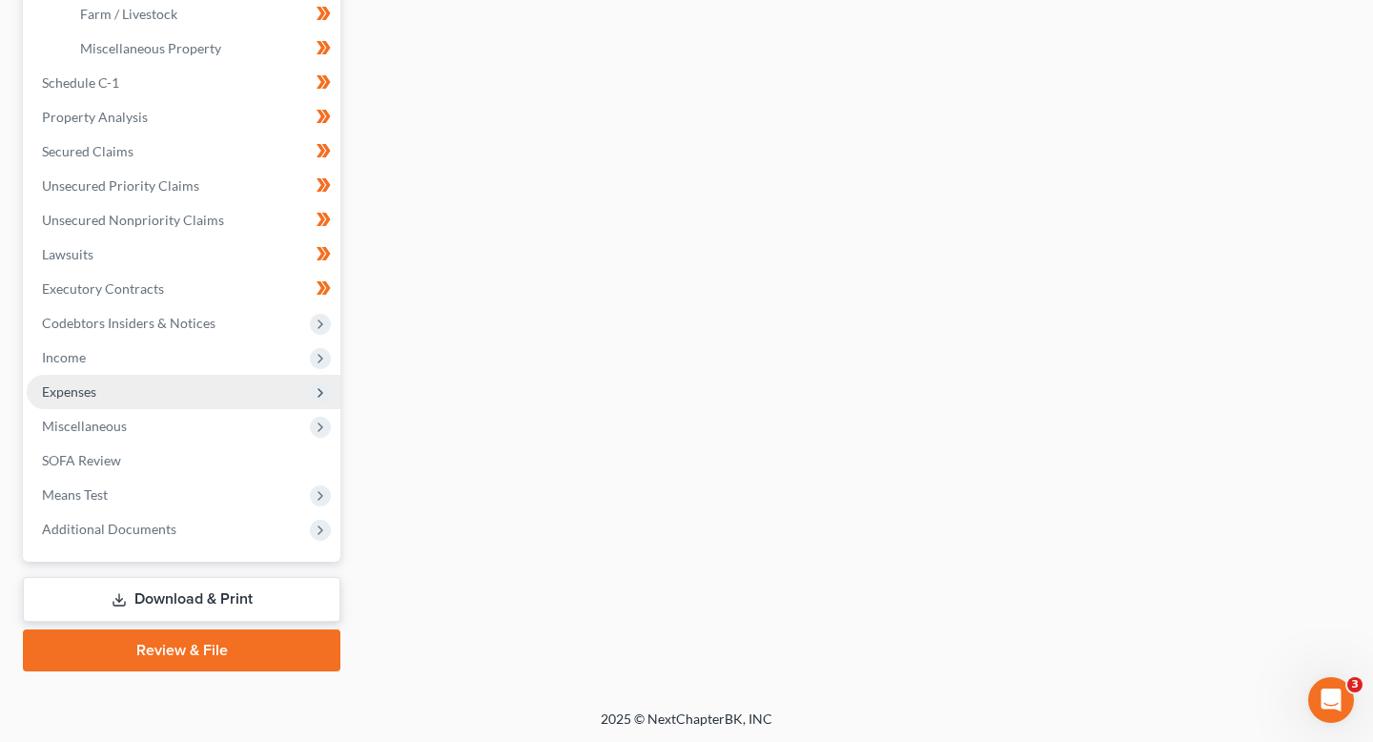
click at [211, 394] on span "Expenses" at bounding box center [184, 392] width 314 height 34
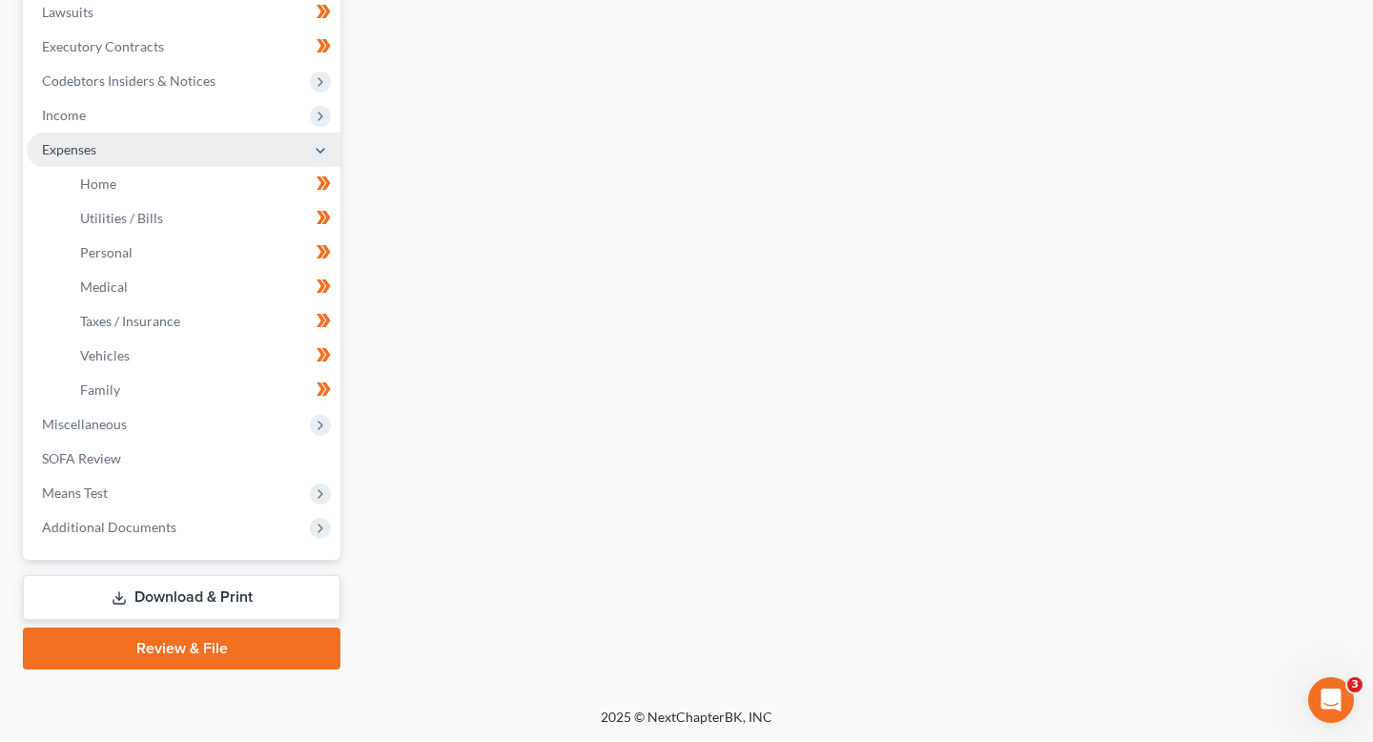
scroll to position [544, 0]
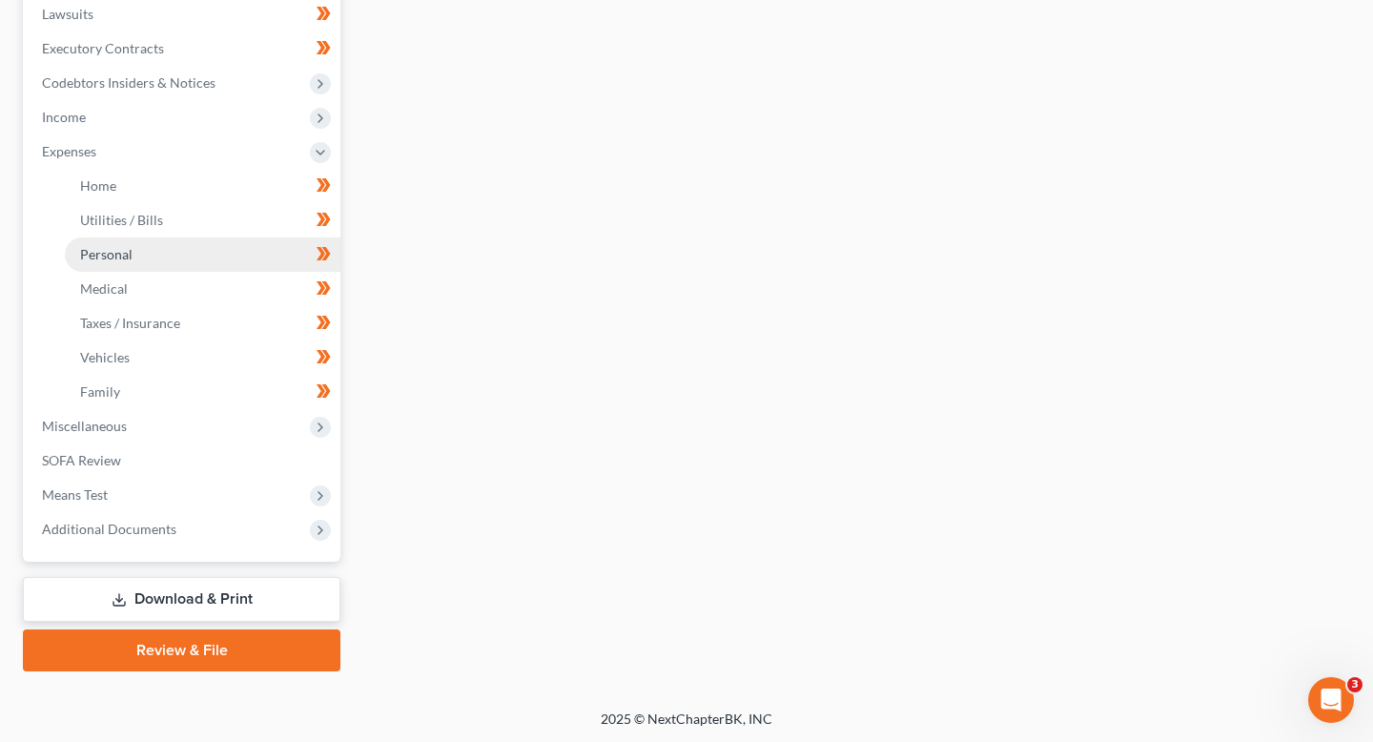
click at [194, 252] on link "Personal" at bounding box center [203, 254] width 276 height 34
type input "210.00"
type input "70.00"
type input "55.00"
type input "0.00"
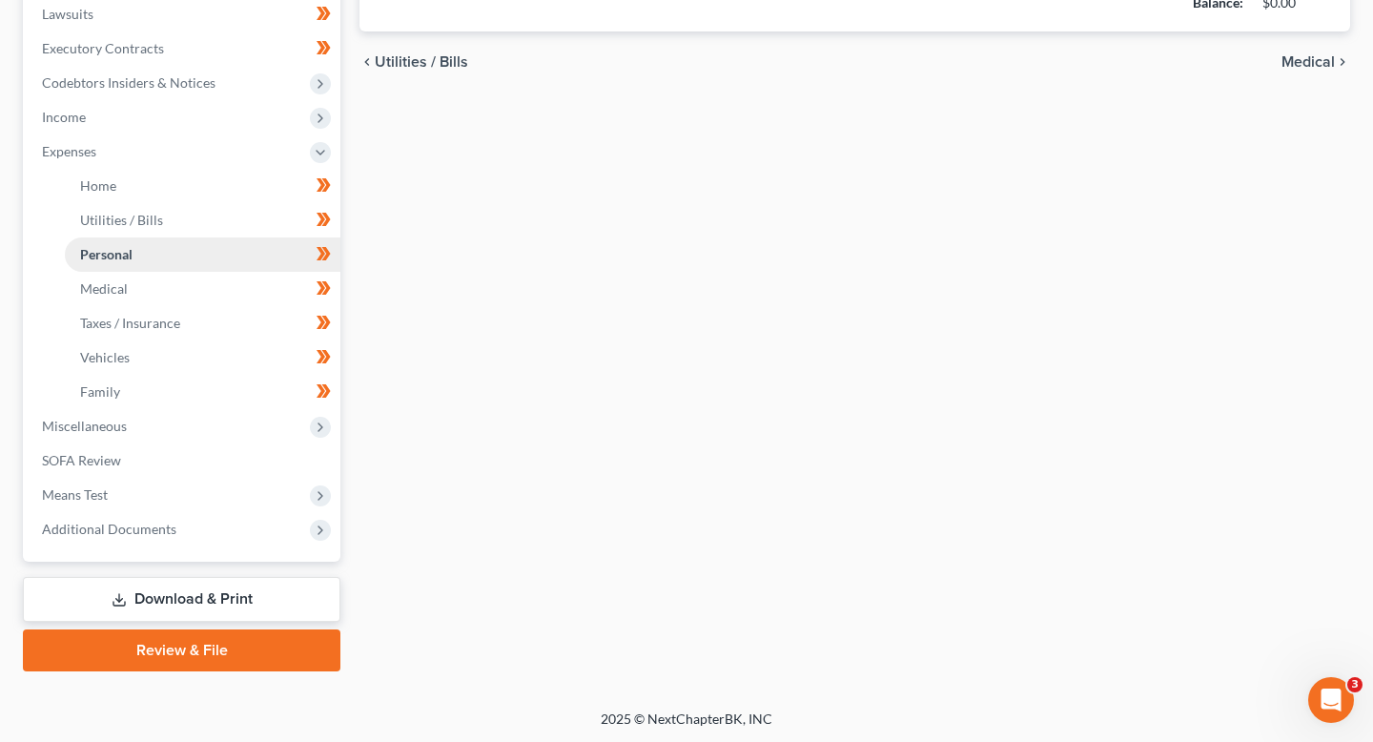
type input "100.00"
type input "110.00"
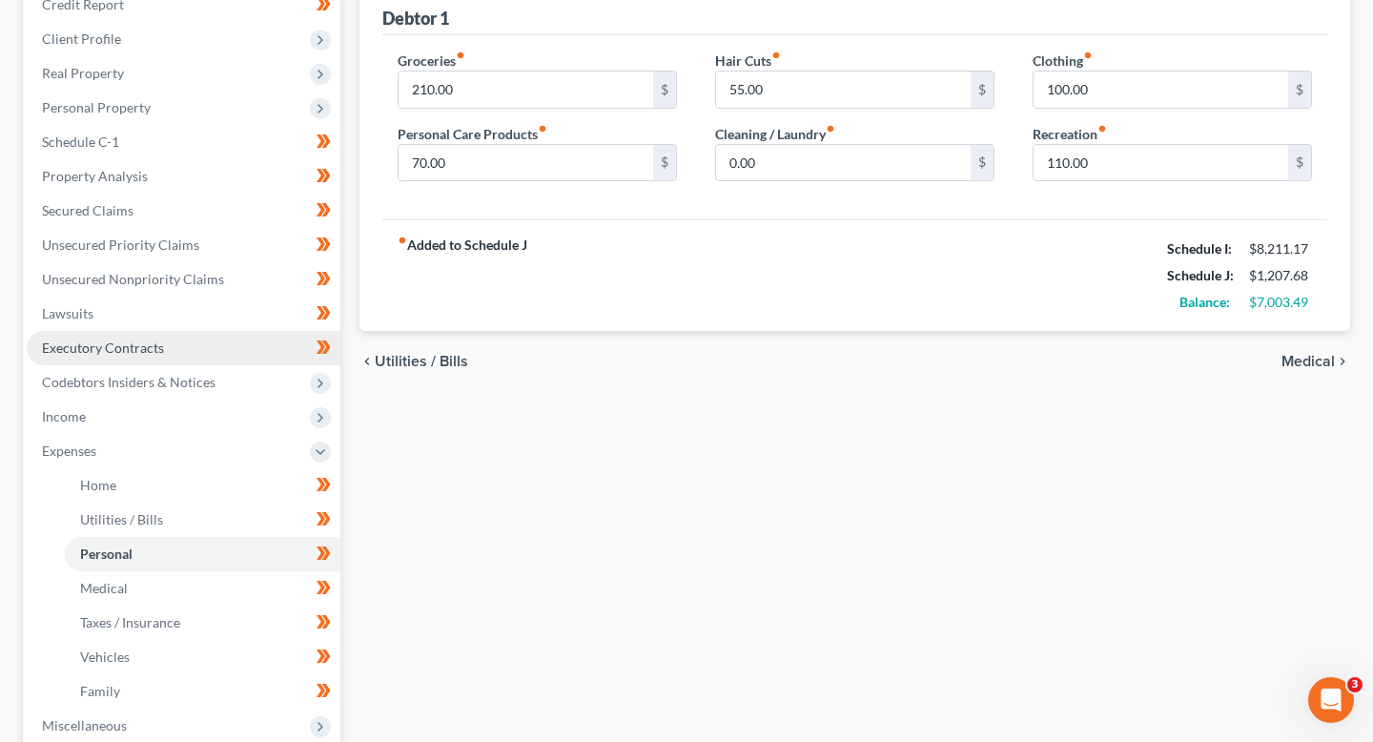
scroll to position [383, 0]
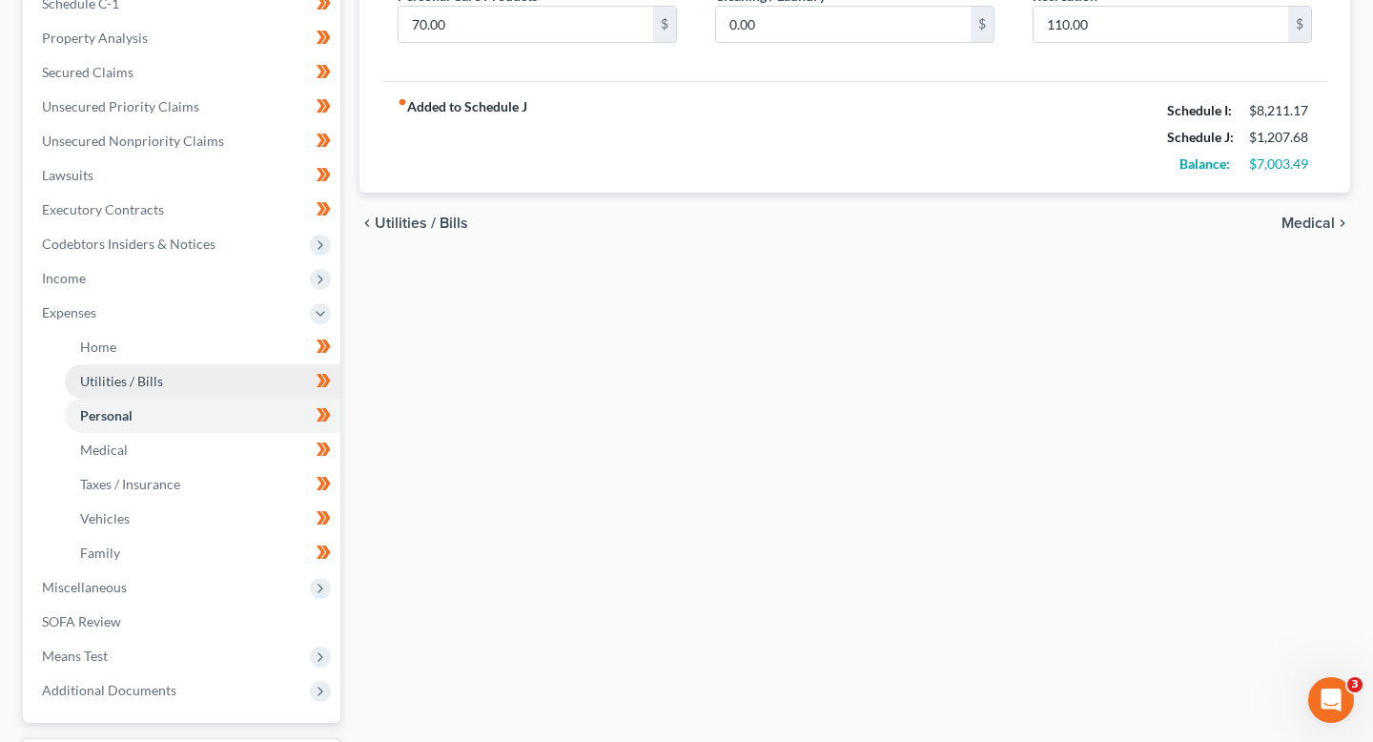
click at [209, 391] on link "Utilities / Bills" at bounding box center [203, 381] width 276 height 34
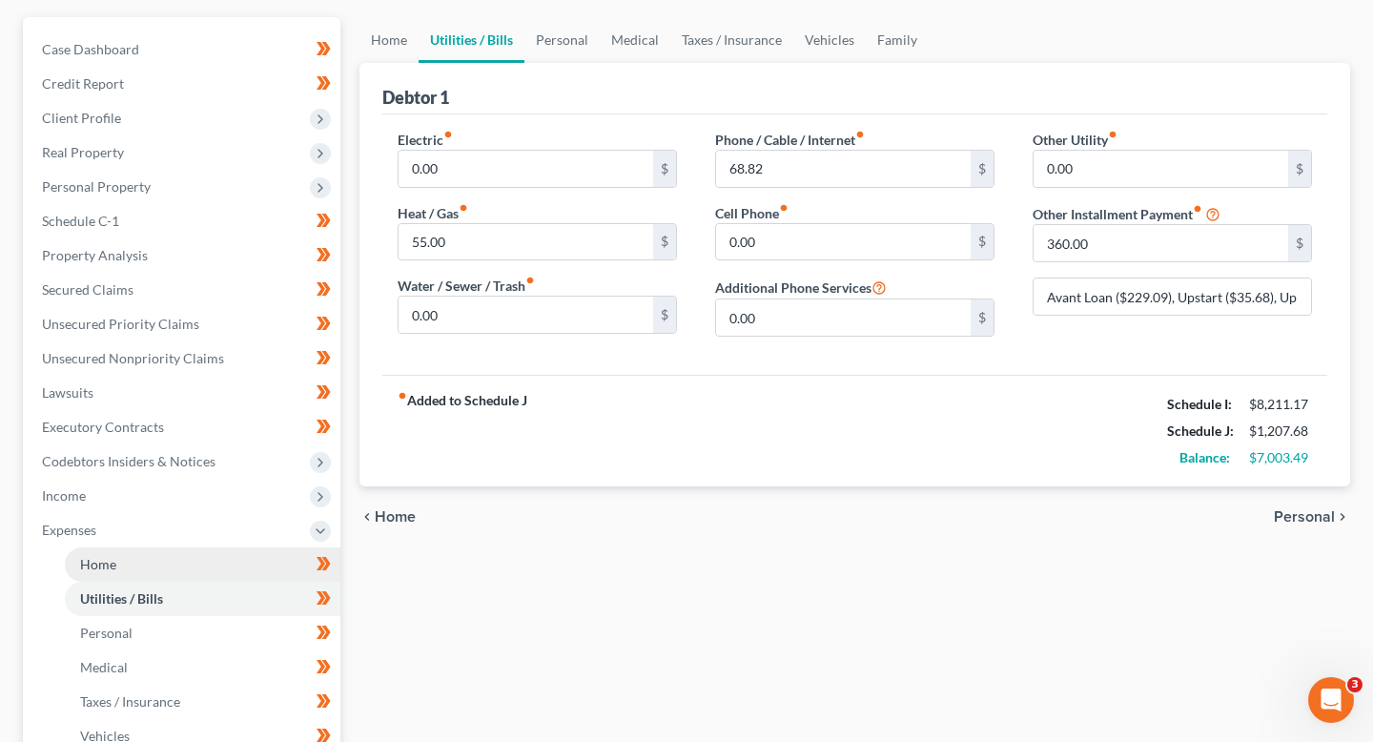
click at [180, 565] on link "Home" at bounding box center [203, 564] width 276 height 34
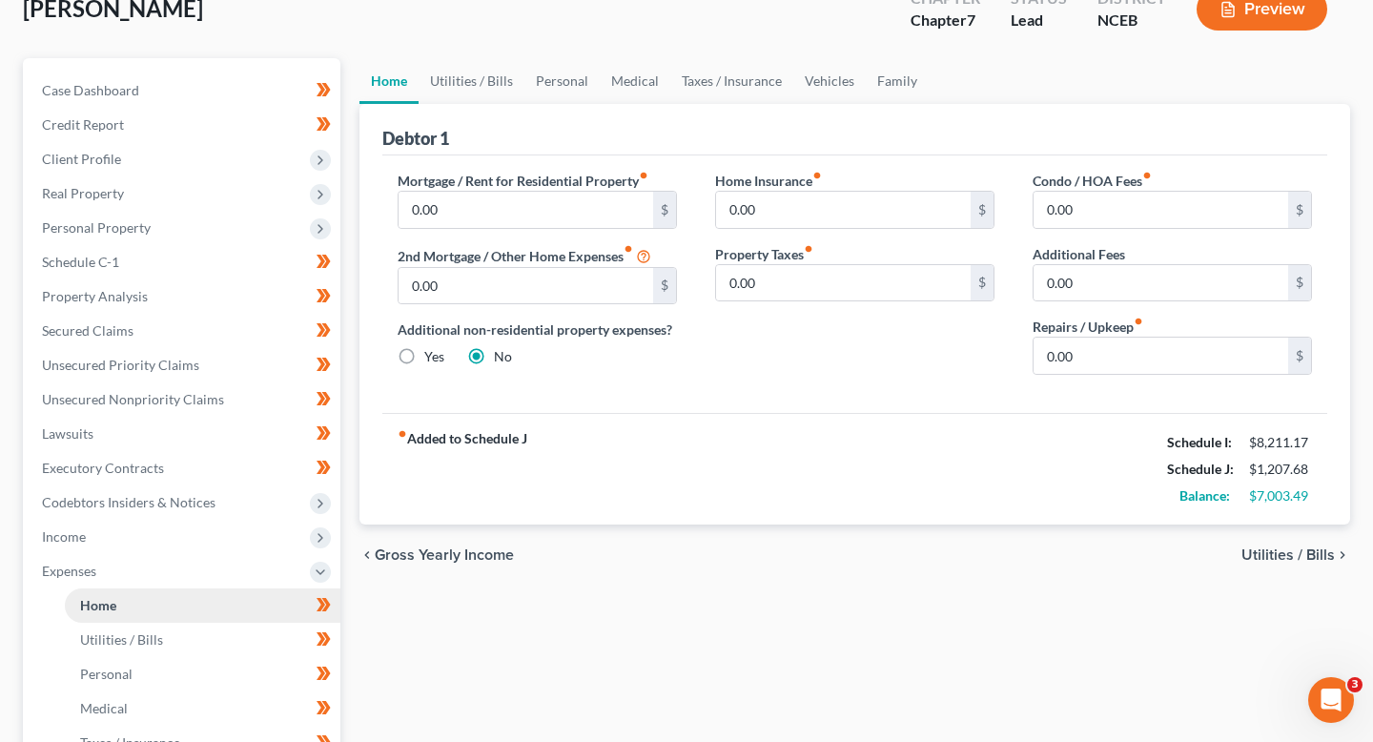
scroll to position [288, 0]
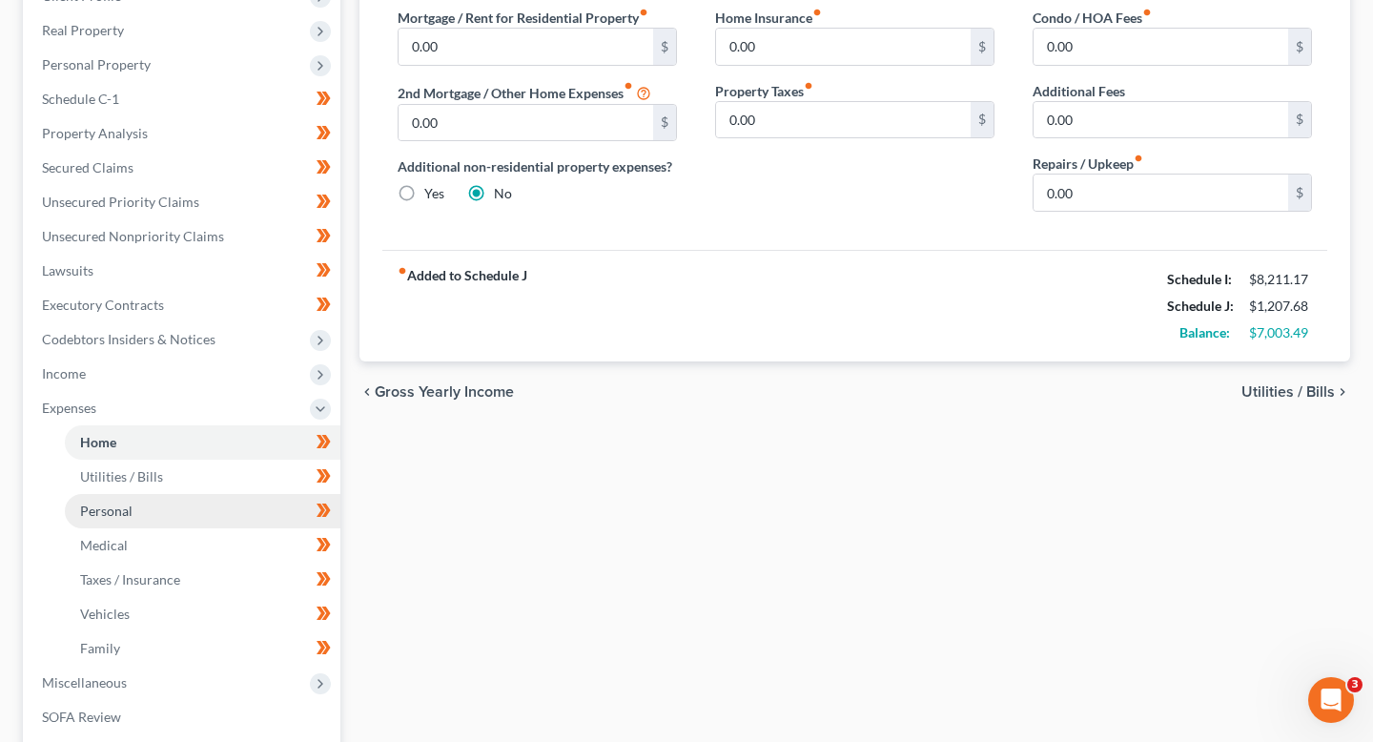
click at [162, 494] on link "Personal" at bounding box center [203, 511] width 276 height 34
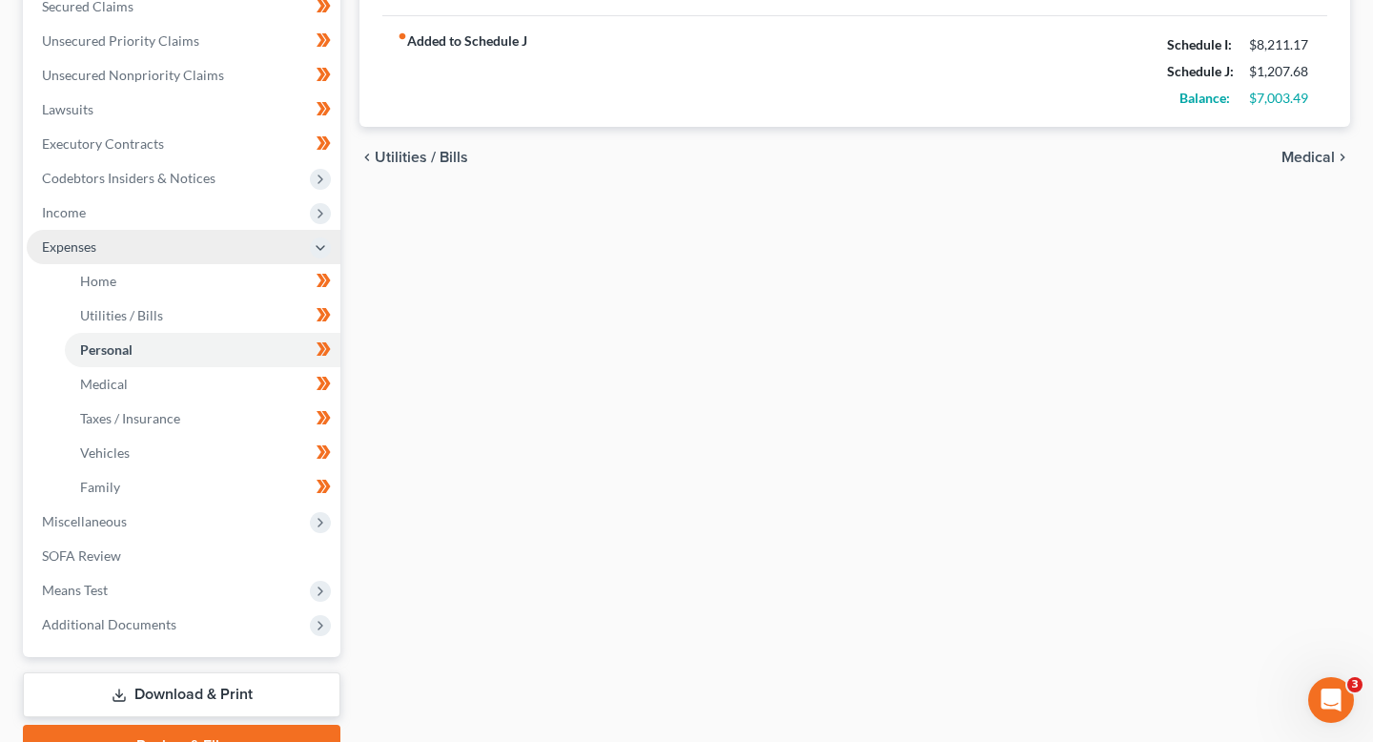
click at [120, 251] on span "Expenses" at bounding box center [184, 247] width 314 height 34
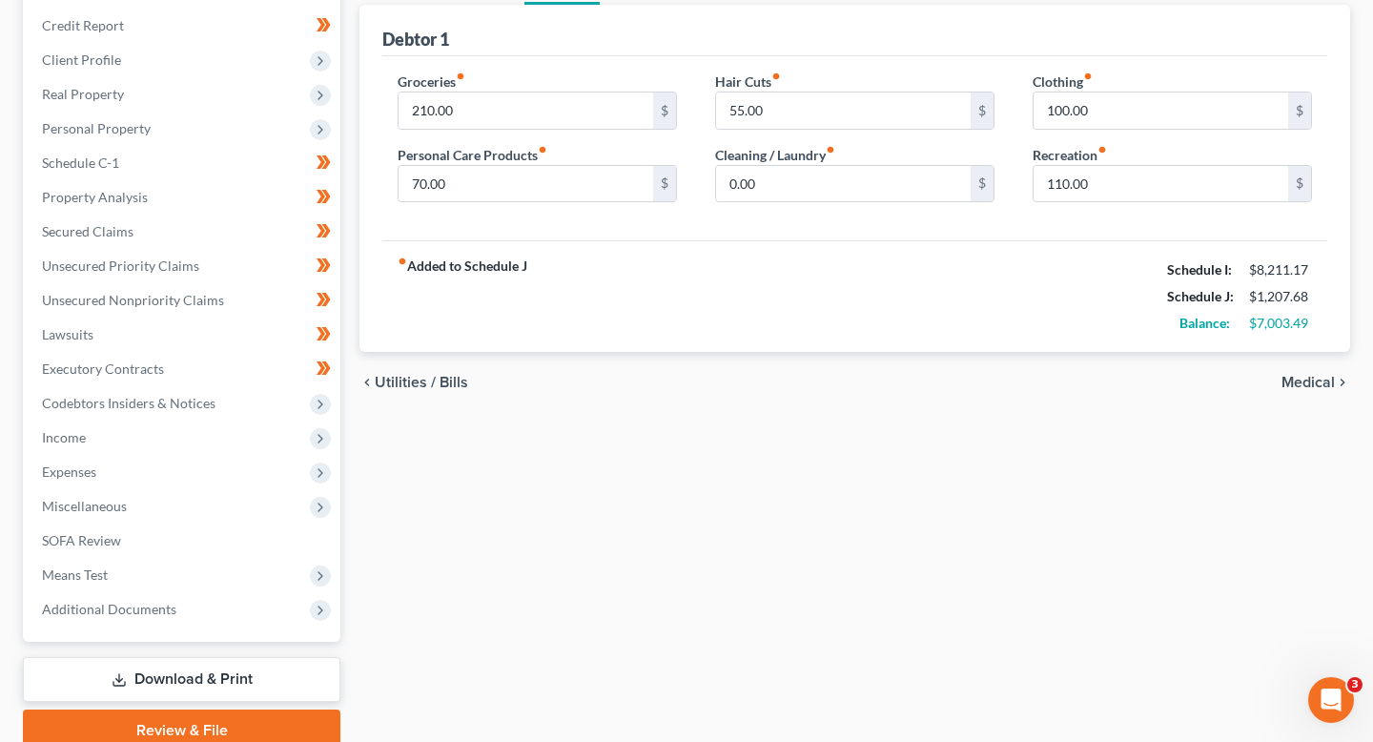
scroll to position [210, 0]
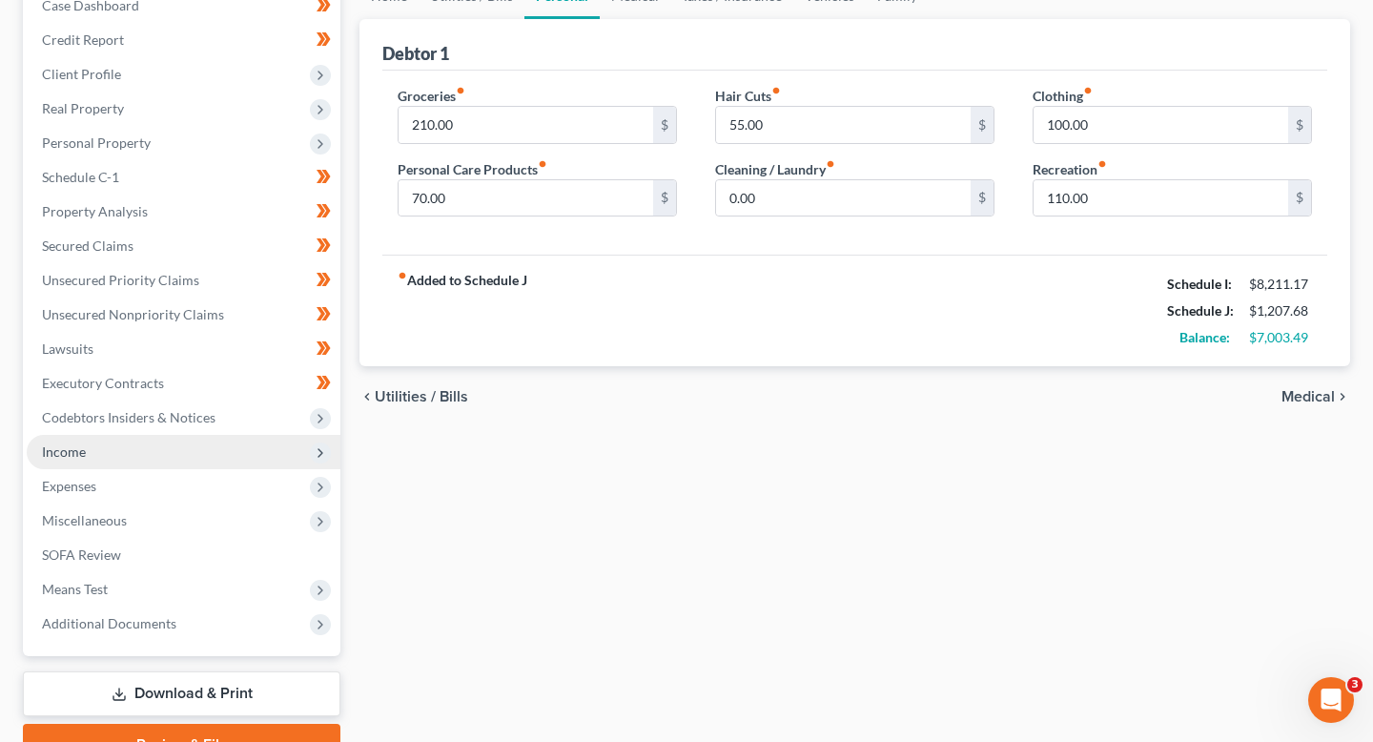
click at [220, 442] on span "Income" at bounding box center [184, 452] width 314 height 34
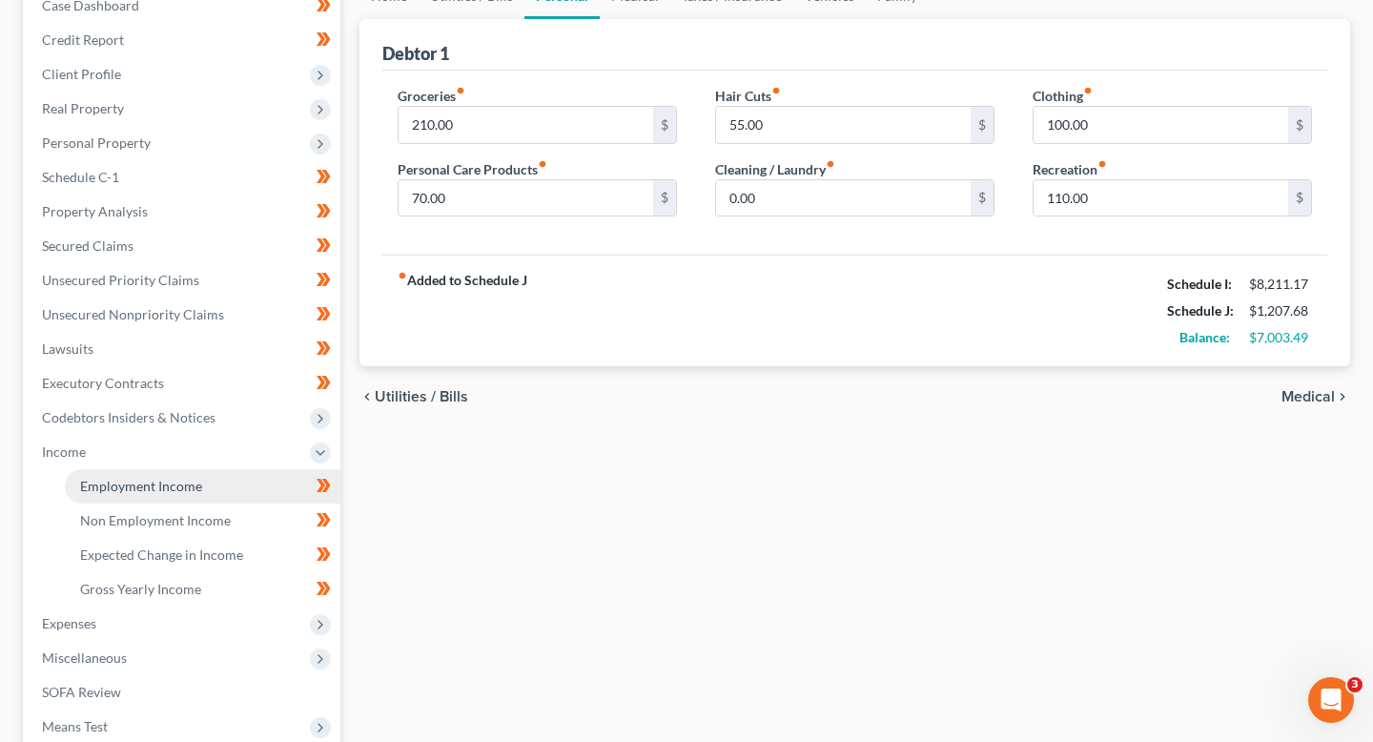
click at [229, 482] on link "Employment Income" at bounding box center [203, 486] width 276 height 34
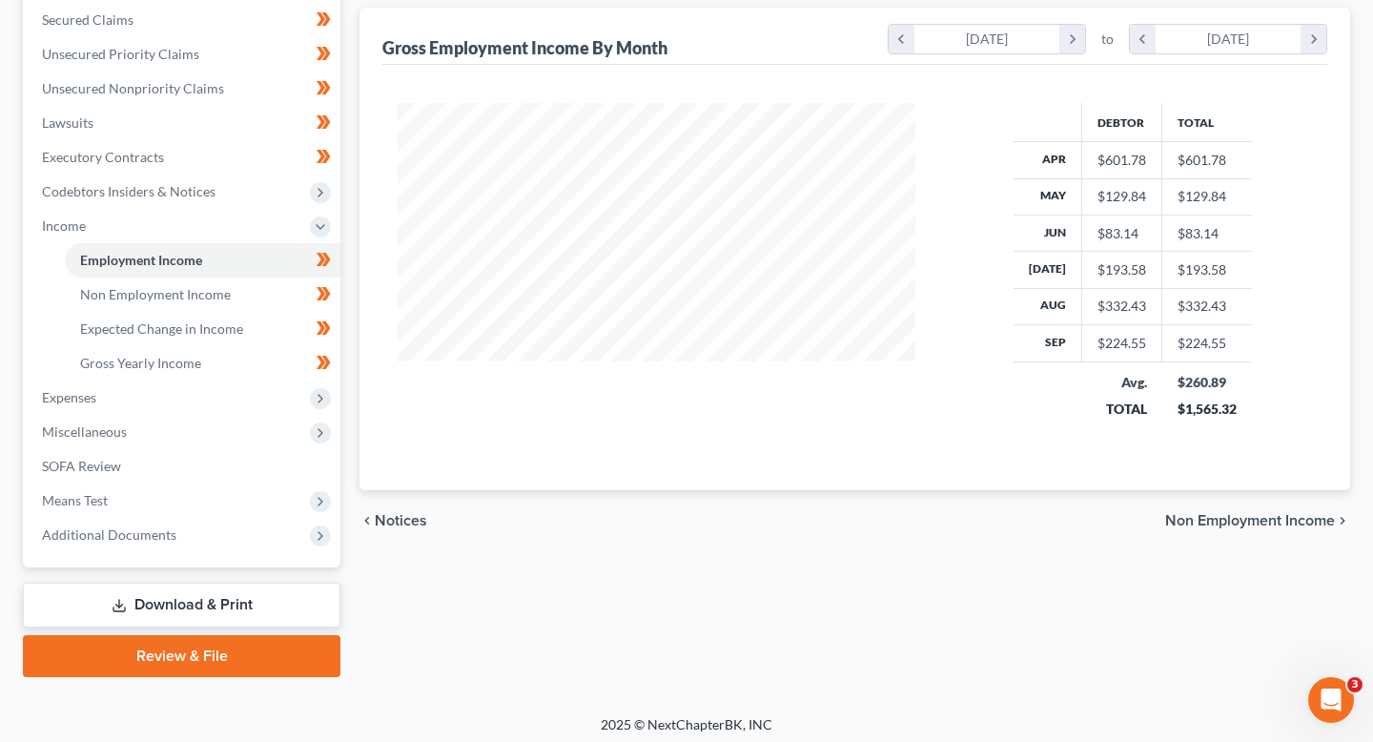
scroll to position [441, 0]
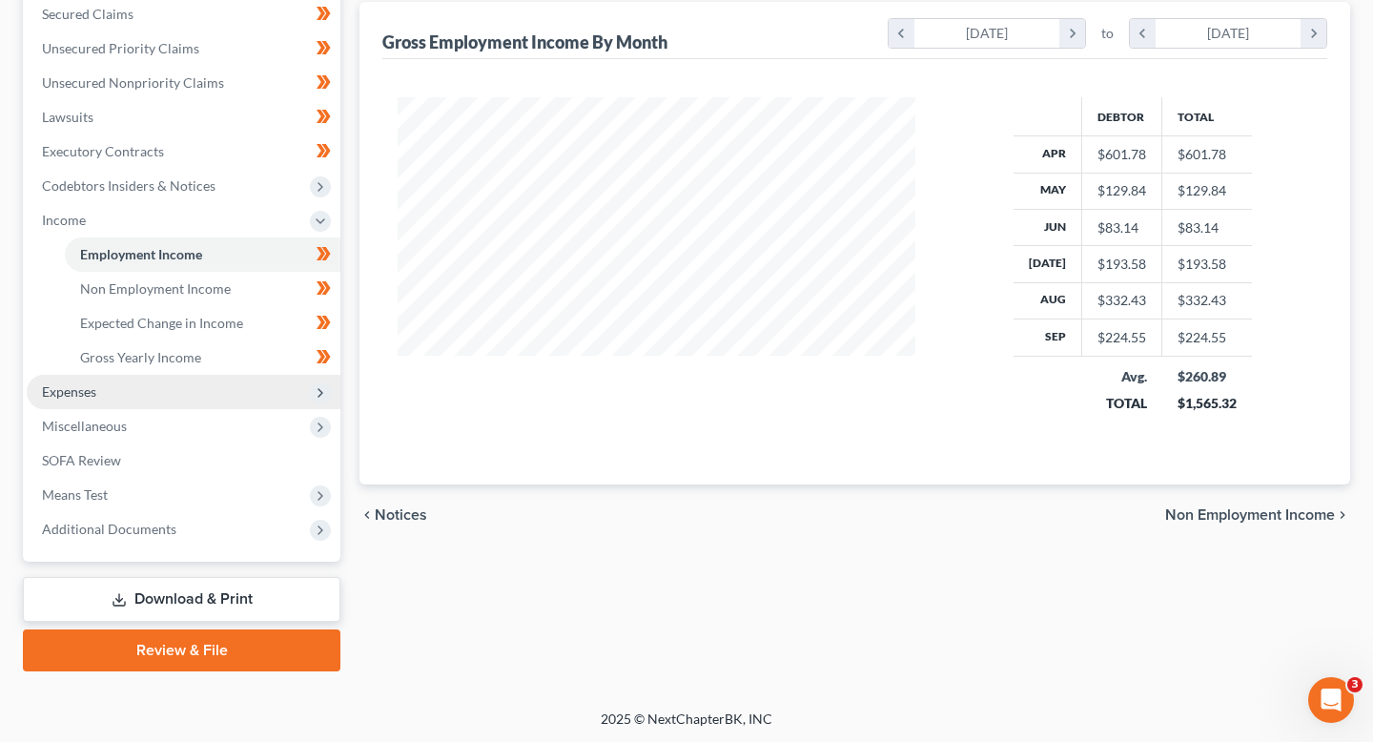
click at [70, 396] on span "Expenses" at bounding box center [69, 391] width 54 height 16
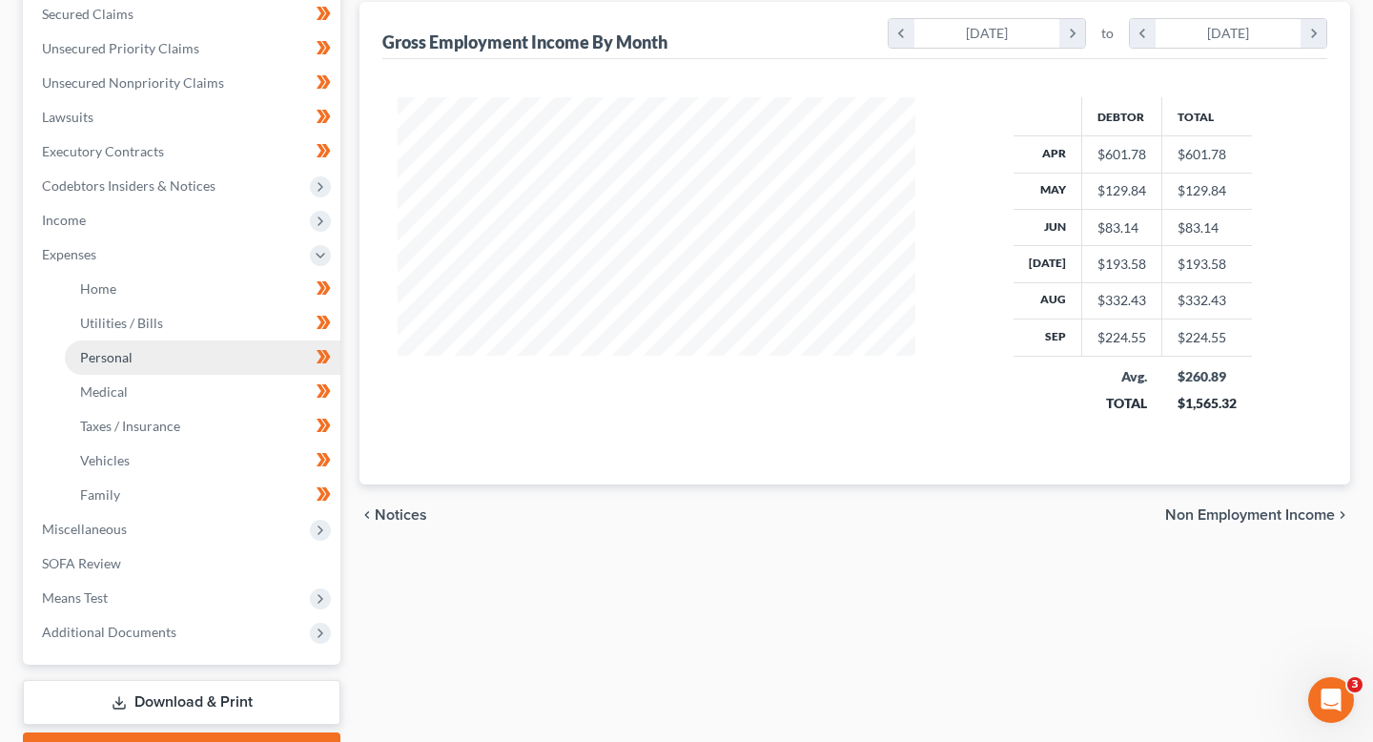
click at [89, 364] on link "Personal" at bounding box center [203, 357] width 276 height 34
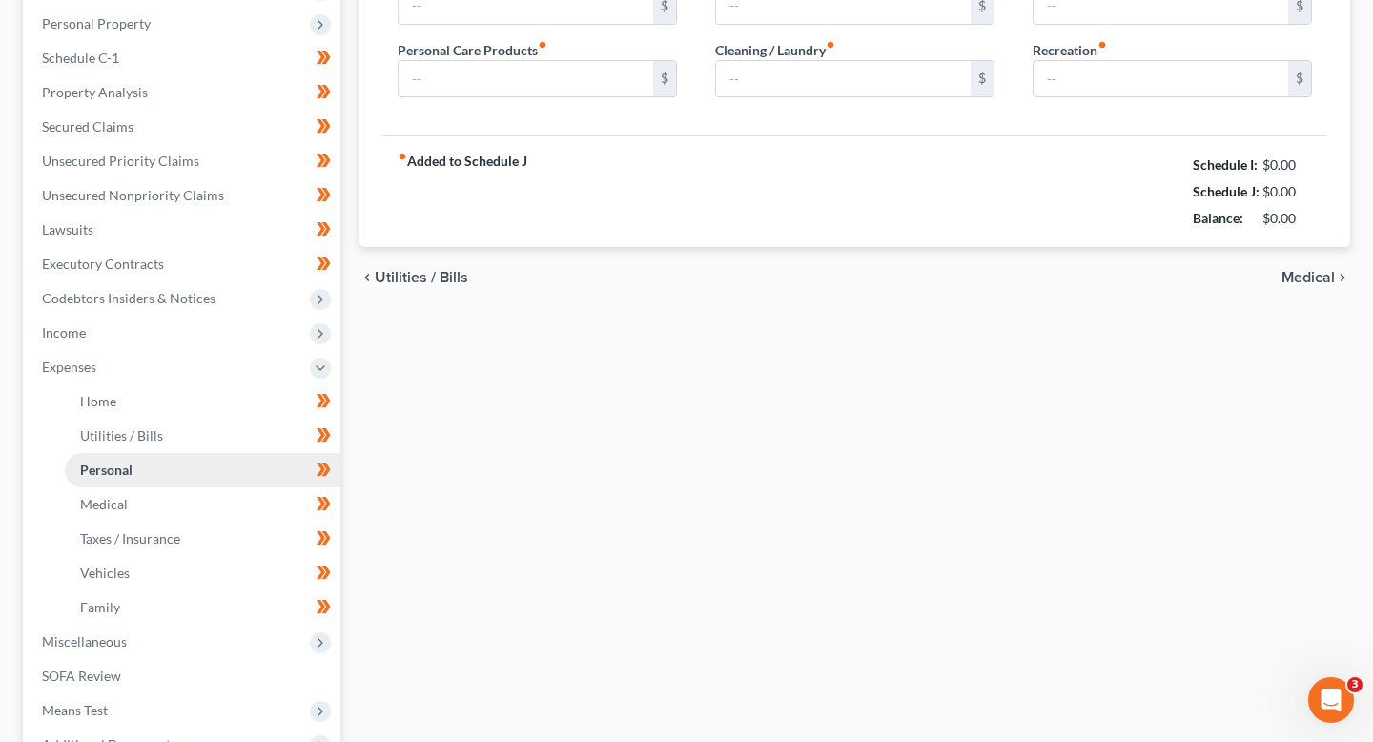
type input "210.00"
type input "70.00"
type input "55.00"
type input "0.00"
type input "100.00"
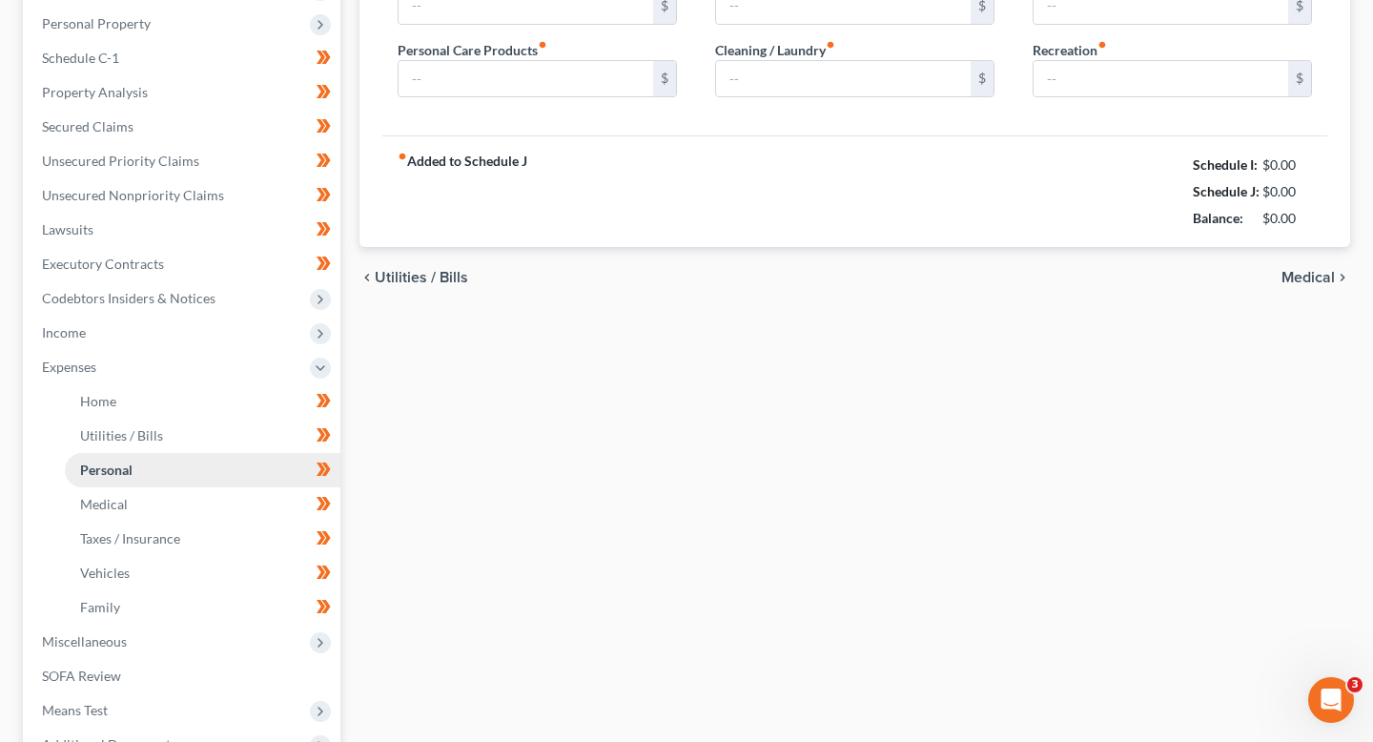
type input "110.00"
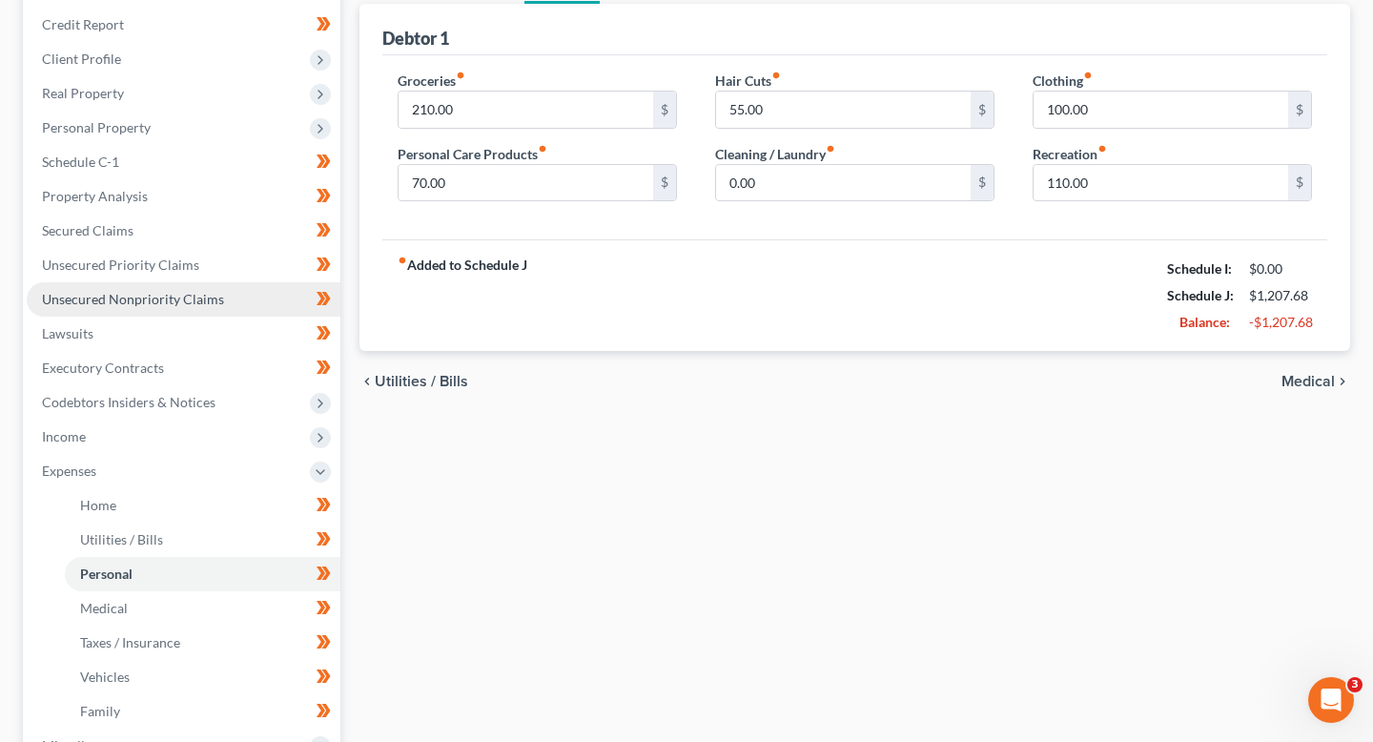
scroll to position [534, 0]
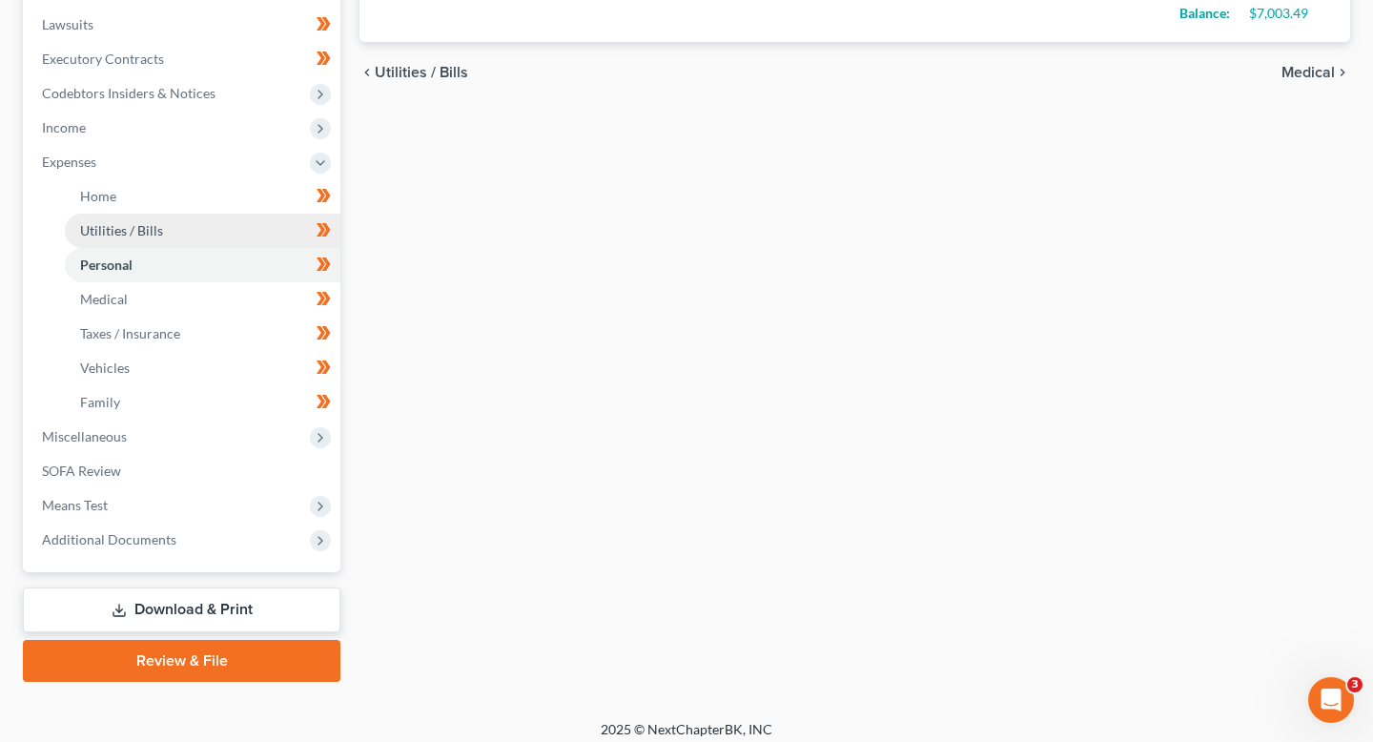
click at [151, 226] on span "Utilities / Bills" at bounding box center [121, 230] width 83 height 16
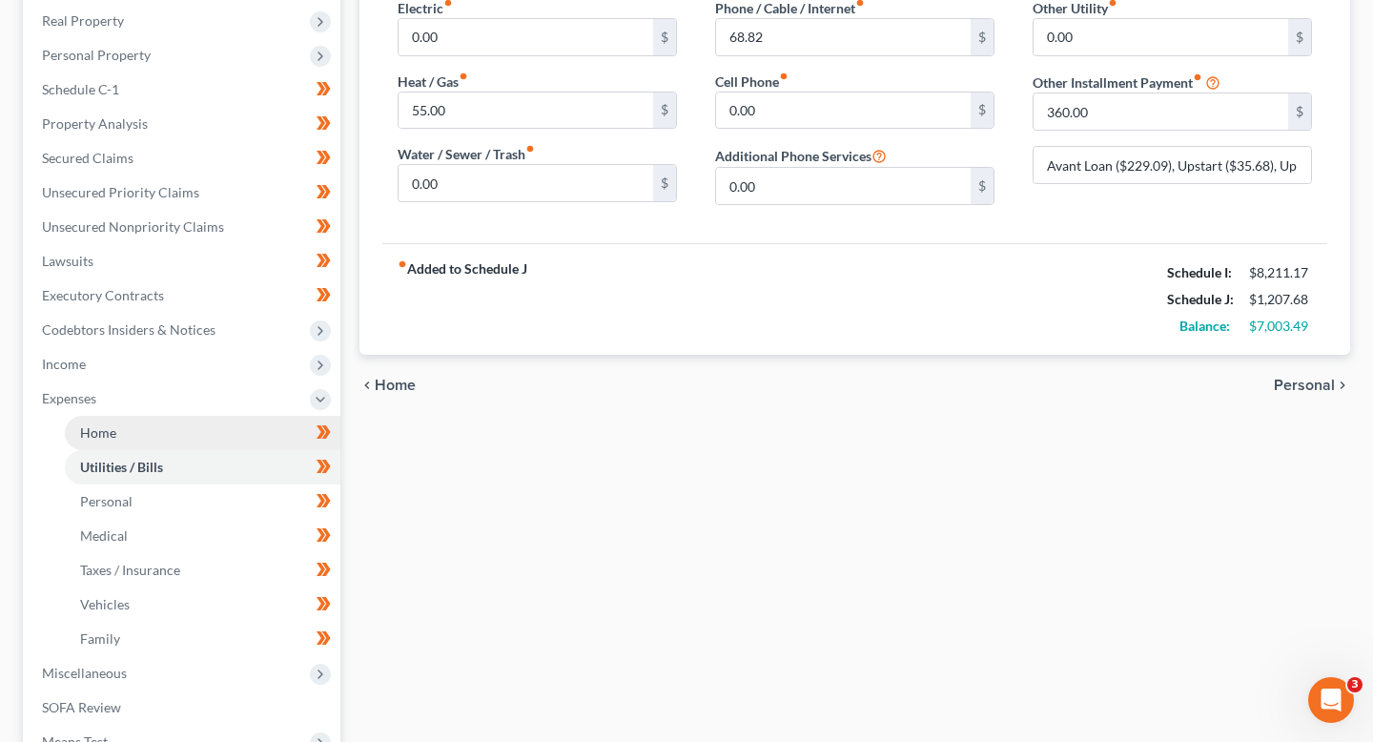
click at [144, 429] on link "Home" at bounding box center [203, 433] width 276 height 34
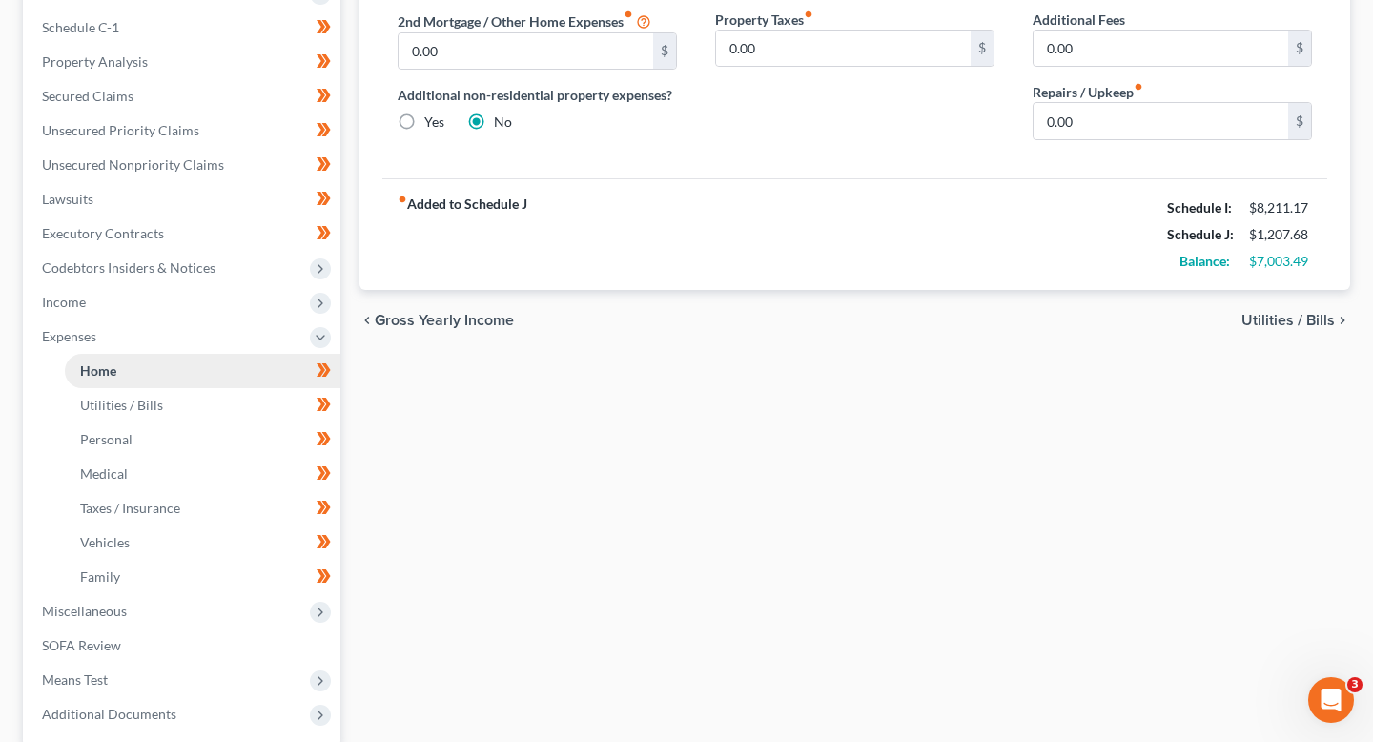
scroll to position [372, 0]
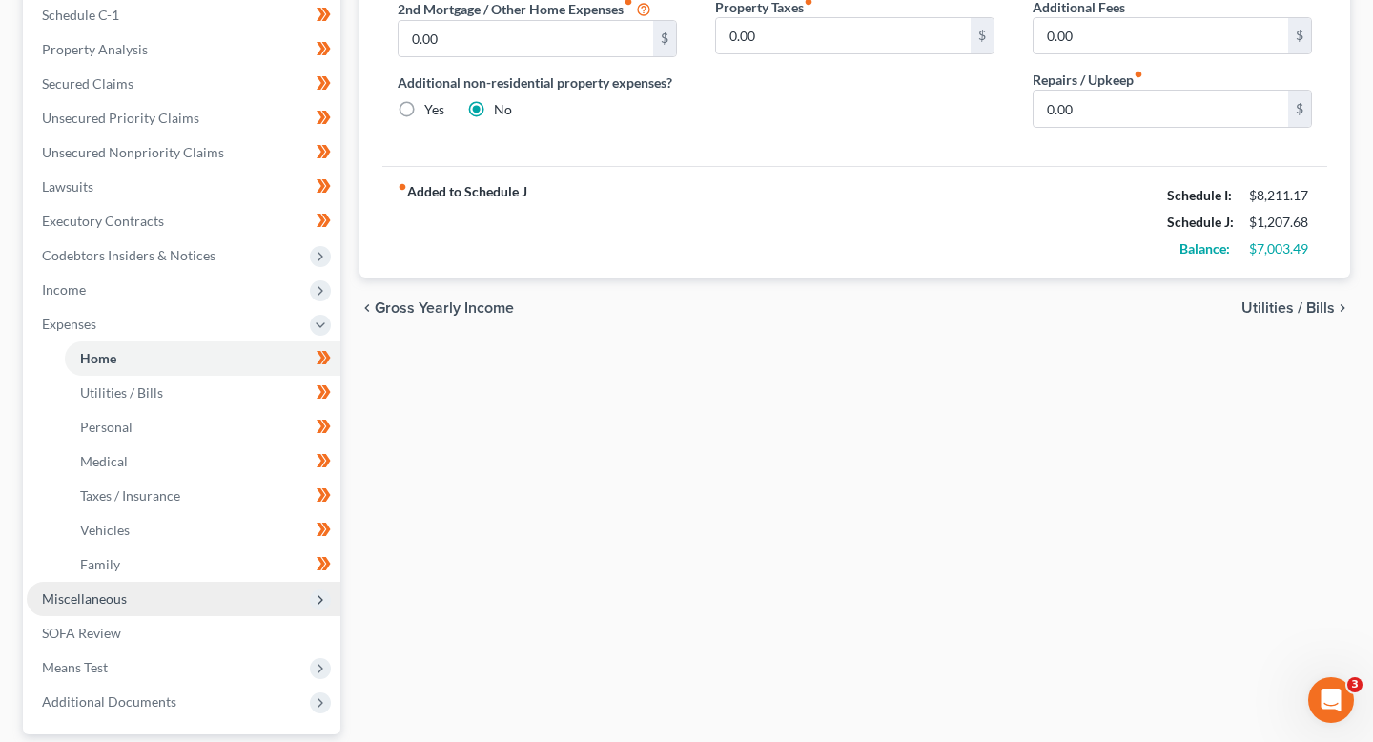
click at [150, 601] on span "Miscellaneous" at bounding box center [184, 599] width 314 height 34
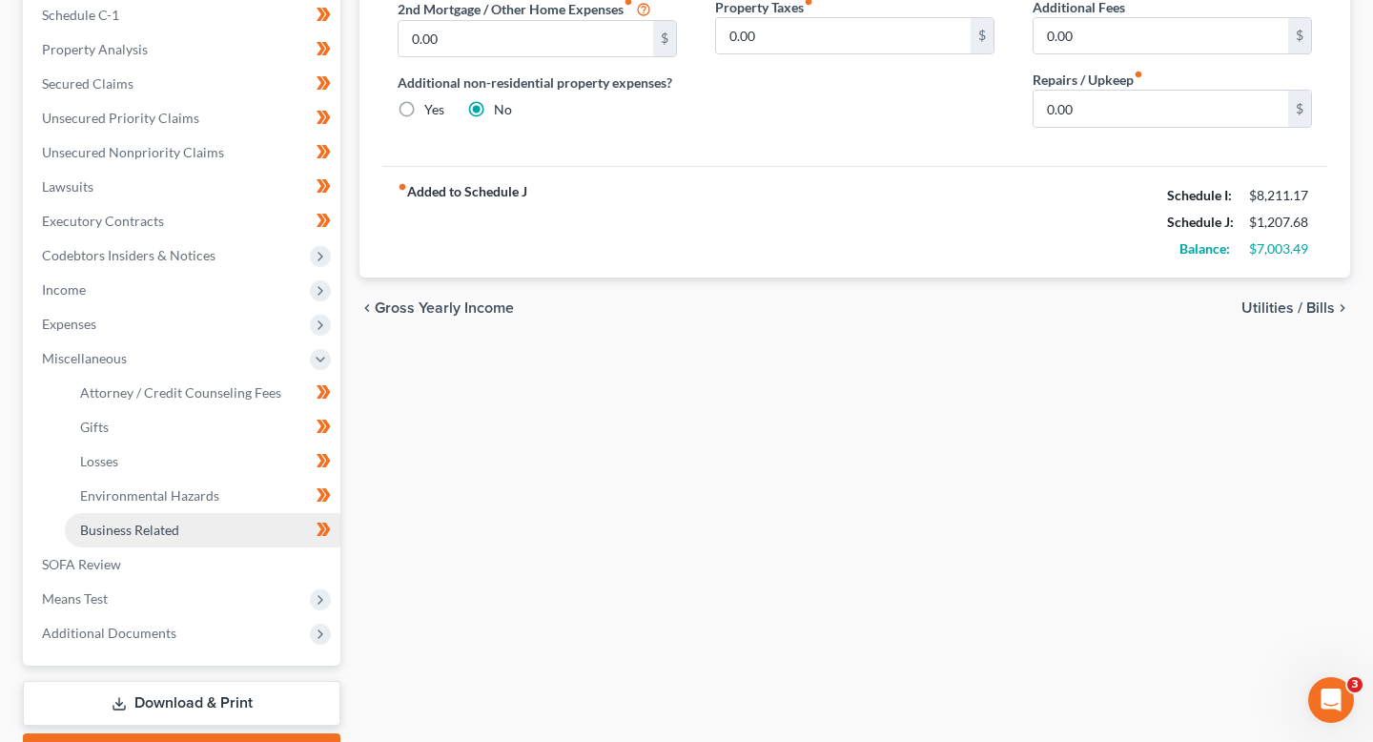
click at [158, 535] on span "Business Related" at bounding box center [129, 529] width 99 height 16
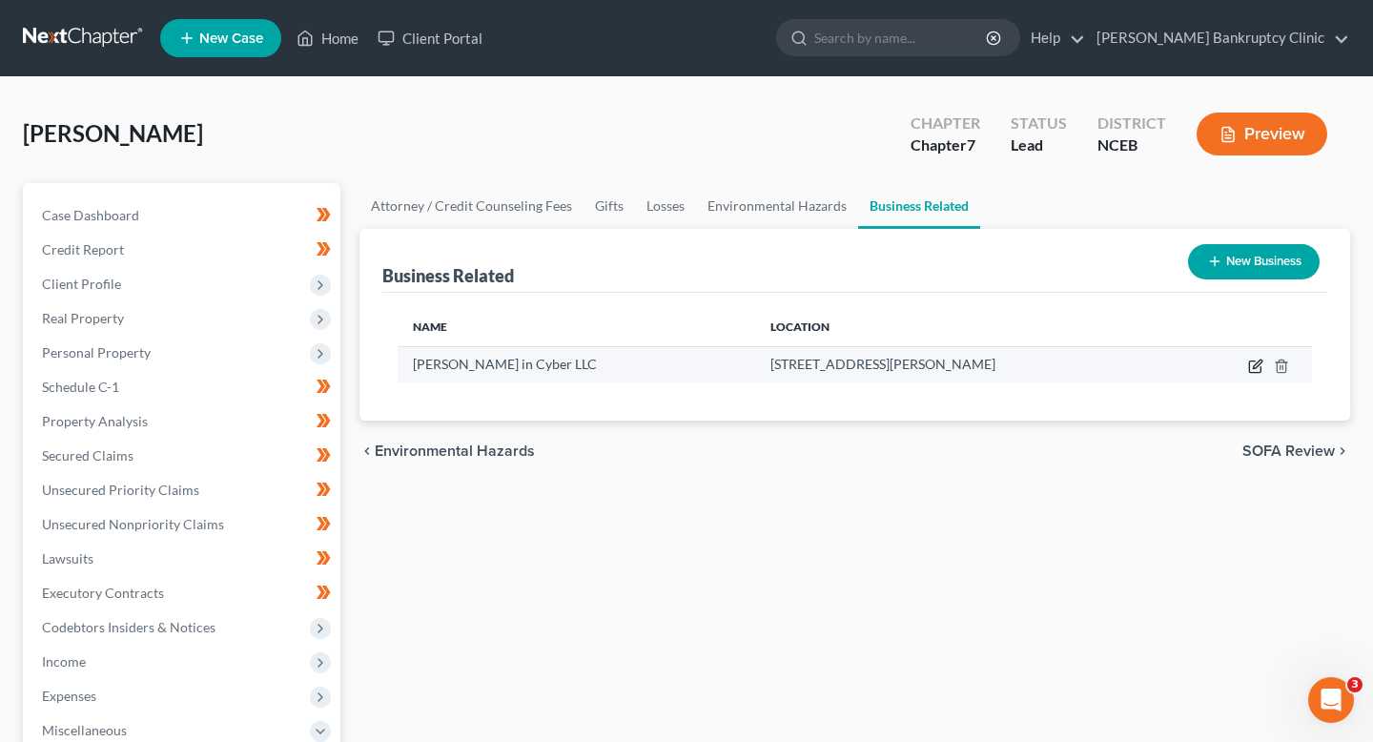
click at [1254, 367] on icon "button" at bounding box center [1257, 363] width 9 height 9
select select "sole_proprietor"
select select "28"
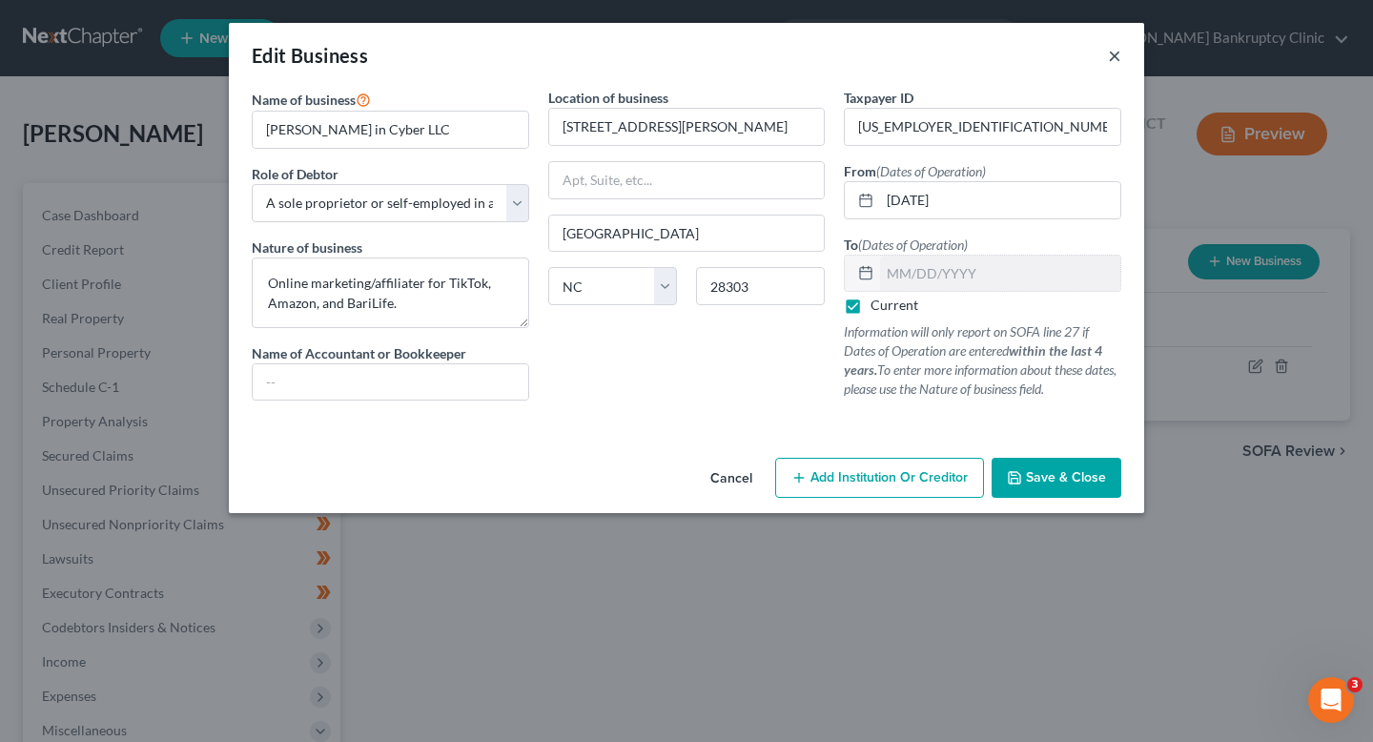
click at [1117, 51] on button "×" at bounding box center [1114, 55] width 13 height 23
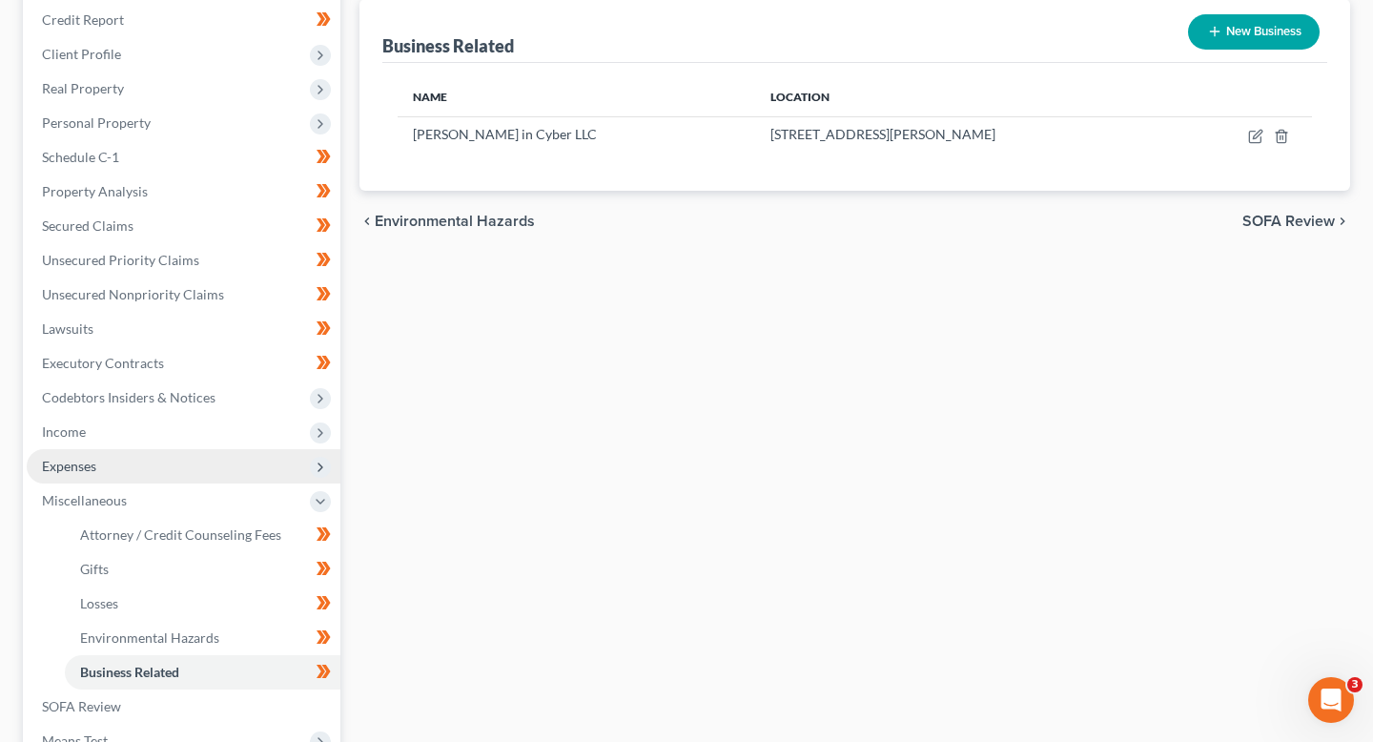
scroll to position [231, 0]
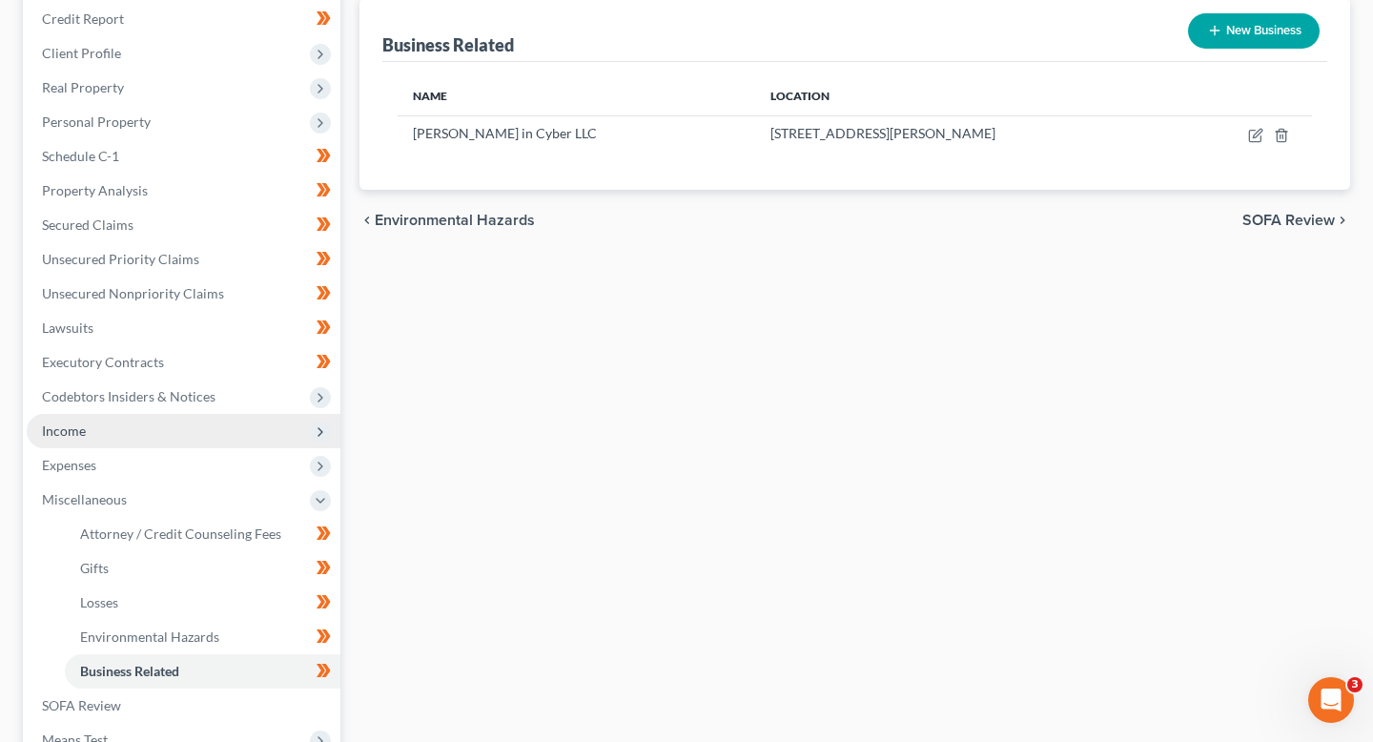
click at [162, 439] on span "Income" at bounding box center [184, 431] width 314 height 34
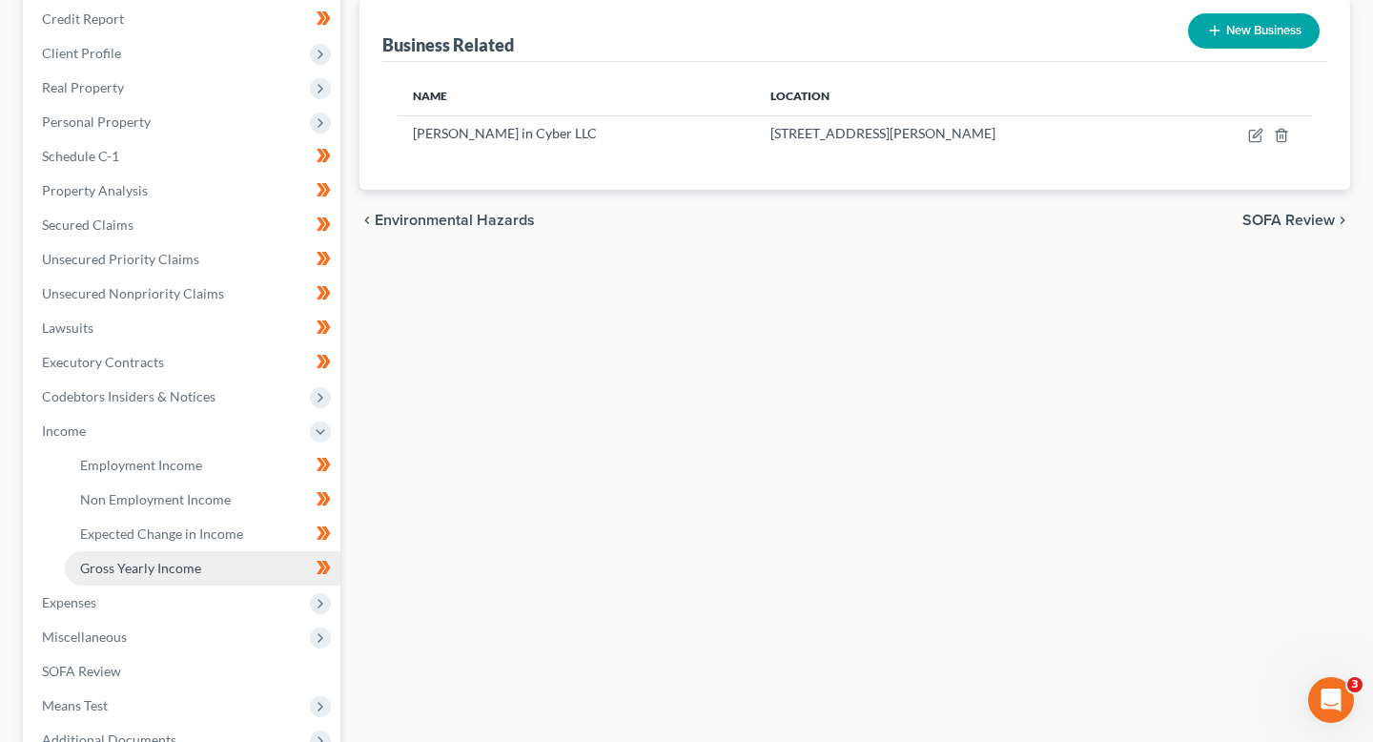
click at [179, 556] on link "Gross Yearly Income" at bounding box center [203, 568] width 276 height 34
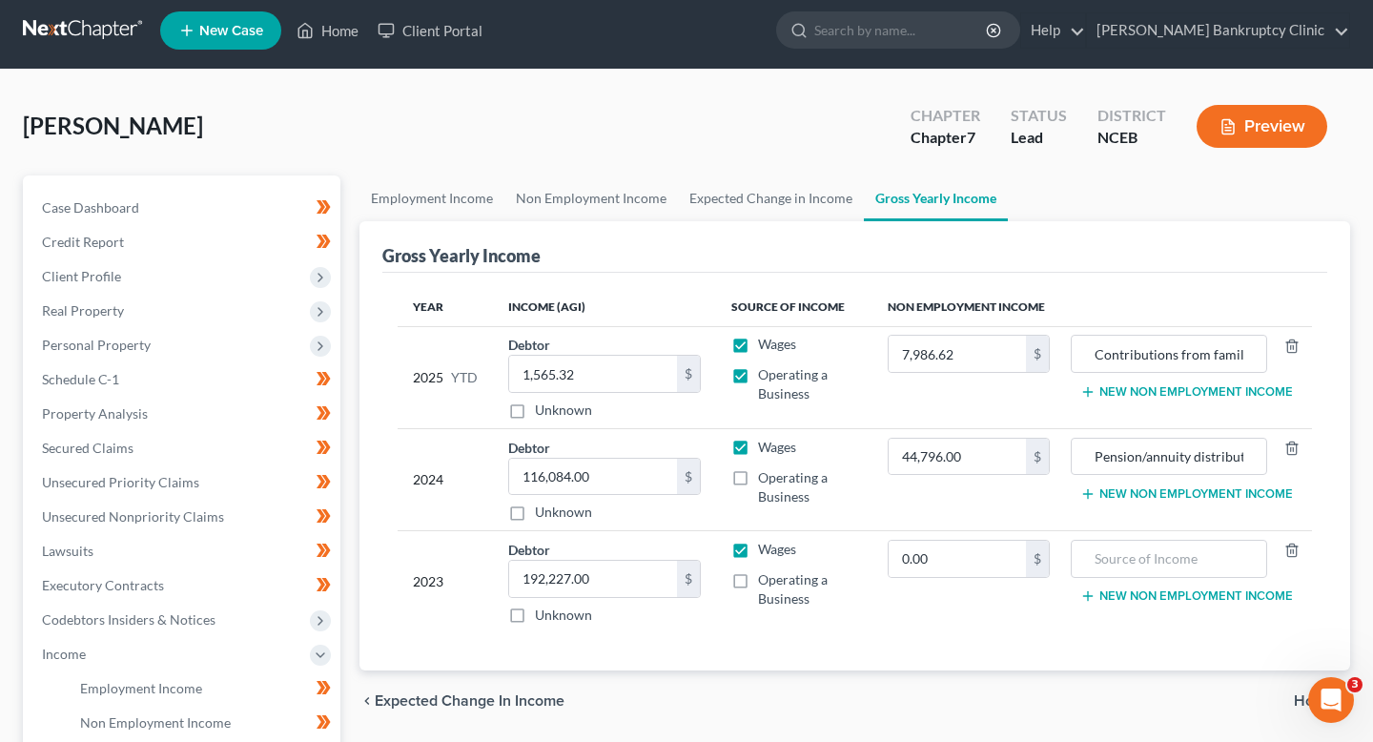
scroll to position [49, 0]
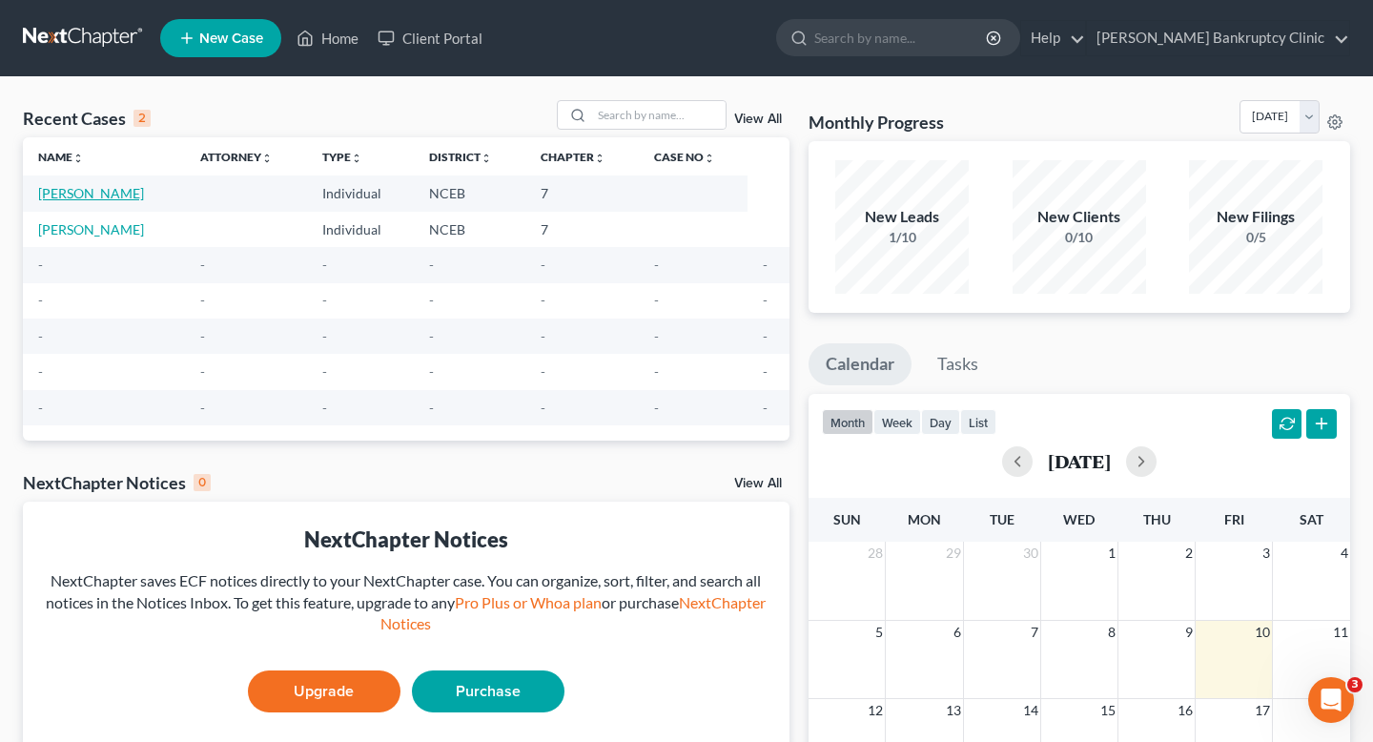
click at [102, 193] on link "[PERSON_NAME]" at bounding box center [91, 193] width 106 height 16
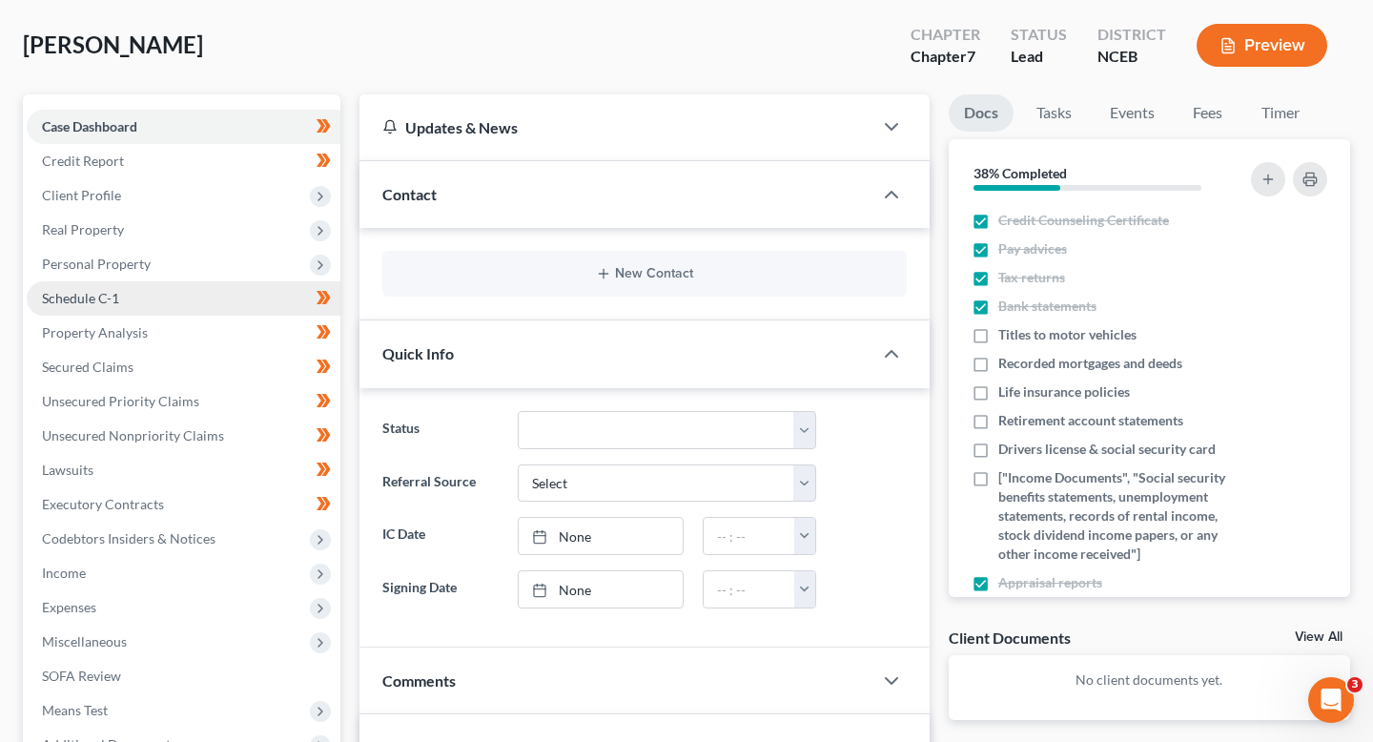
scroll to position [91, 0]
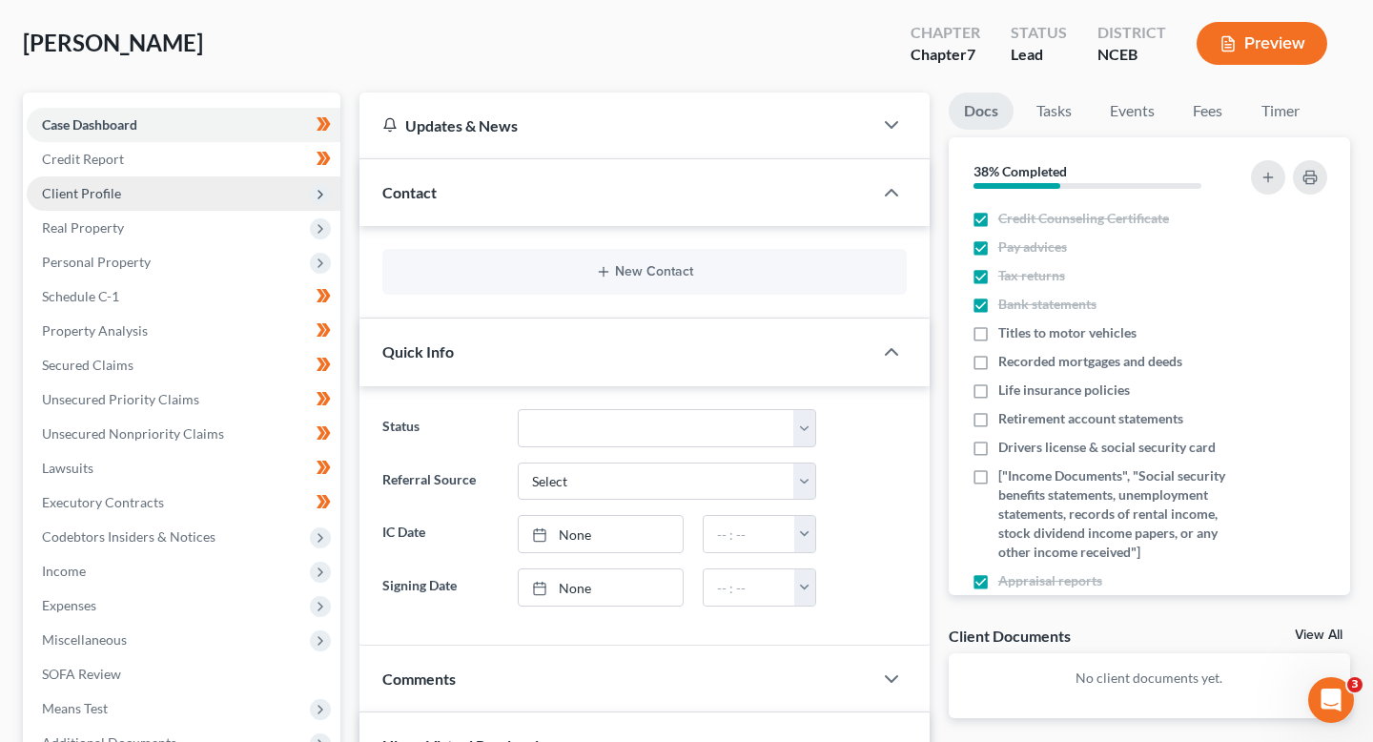
click at [152, 192] on span "Client Profile" at bounding box center [184, 193] width 314 height 34
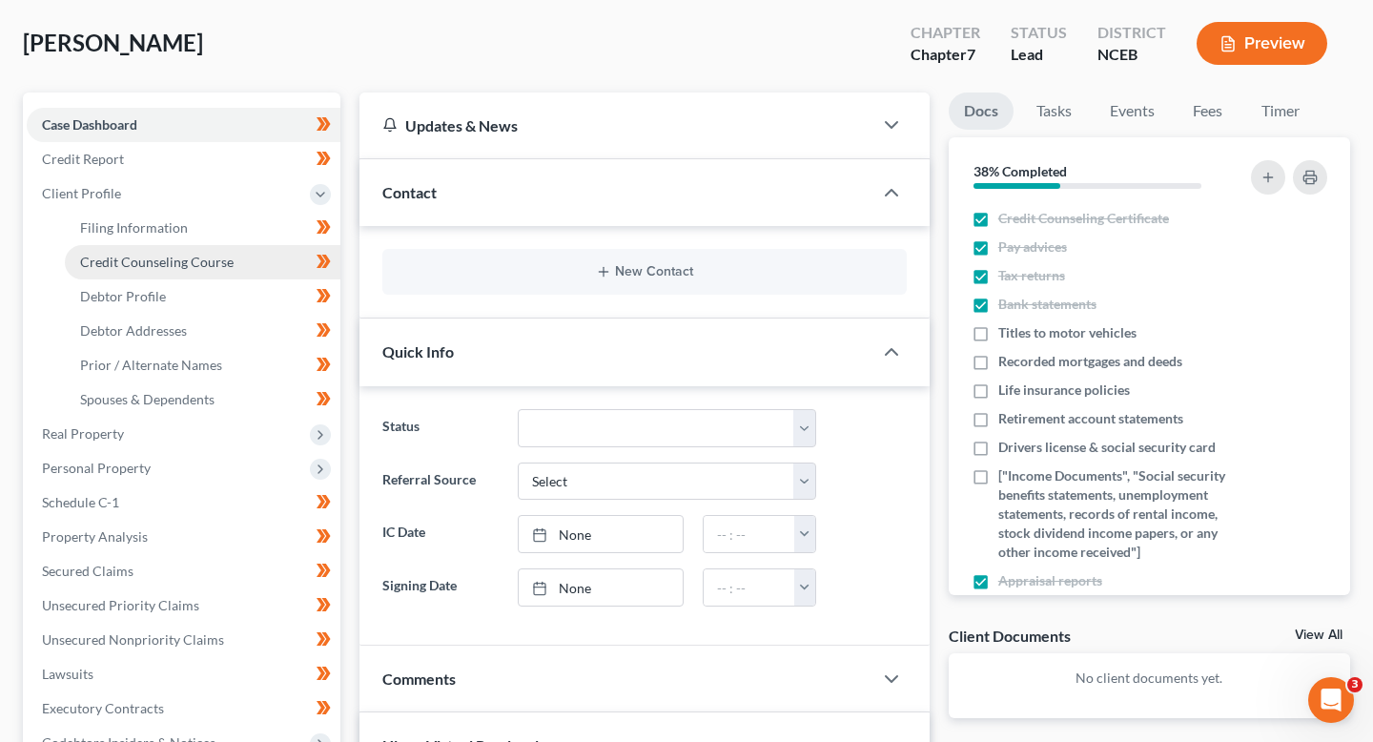
click at [152, 267] on span "Credit Counseling Course" at bounding box center [156, 262] width 153 height 16
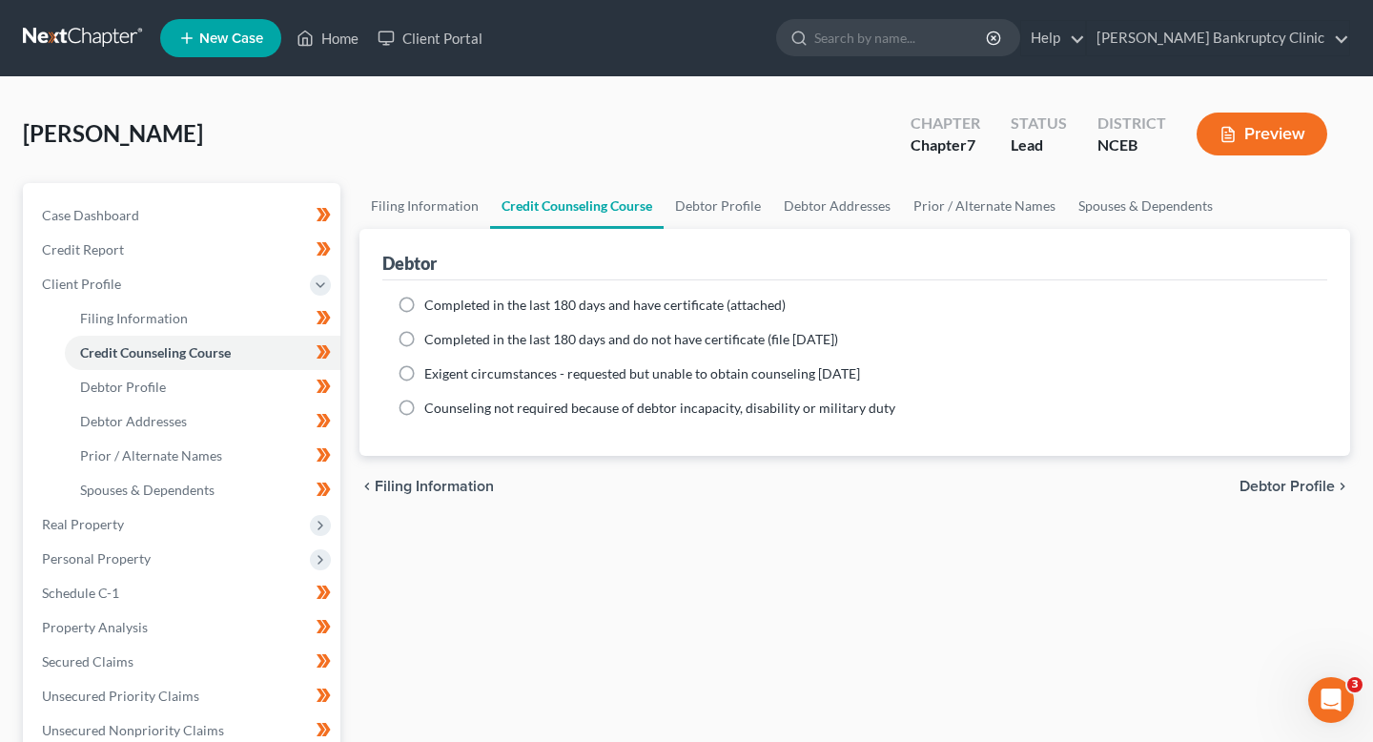
click at [445, 306] on span "Completed in the last 180 days and have certificate (attached)" at bounding box center [604, 304] width 361 height 16
click at [444, 306] on input "Completed in the last 180 days and have certificate (attached)" at bounding box center [438, 302] width 12 height 12
radio input "true"
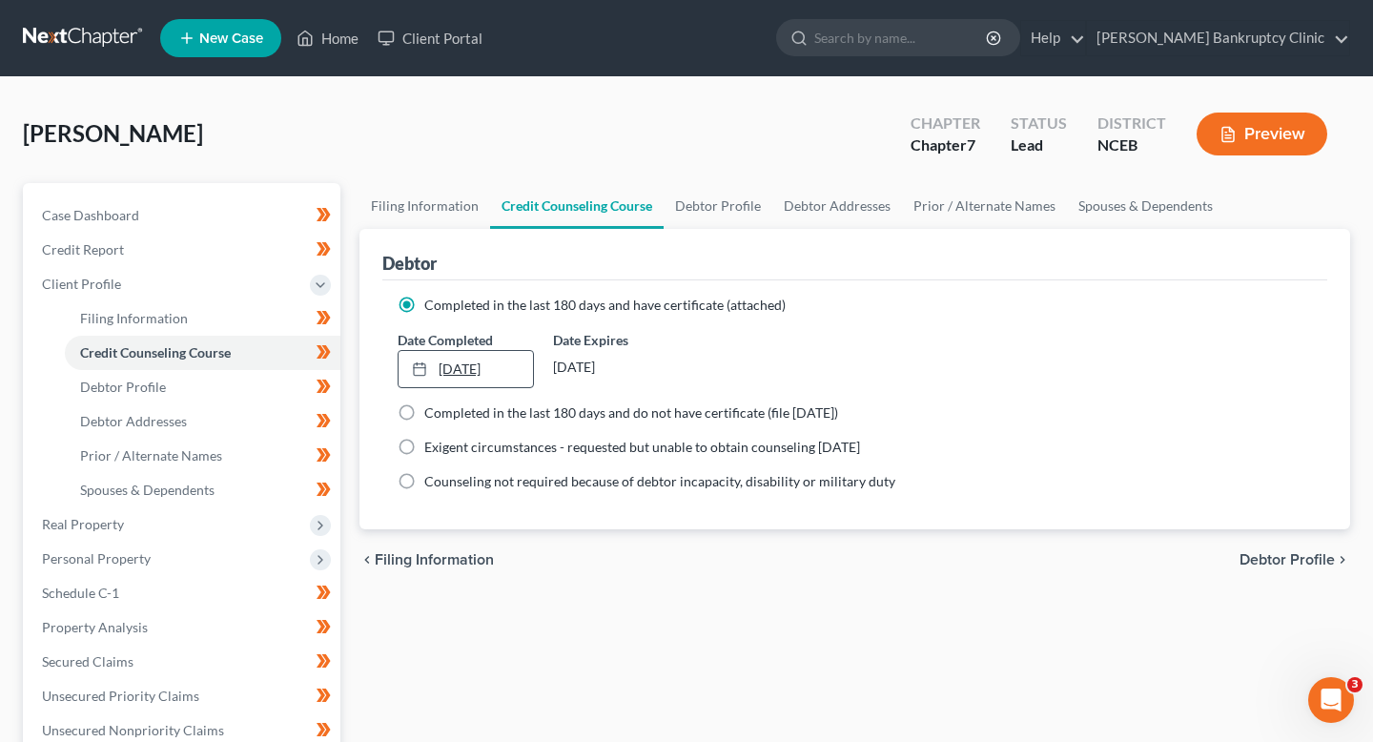
type input "10/10/2025"
click at [445, 367] on link "10/10/2025" at bounding box center [465, 369] width 134 height 36
click at [547, 563] on div "chevron_left Filing Information Debtor Profile chevron_right" at bounding box center [854, 559] width 990 height 61
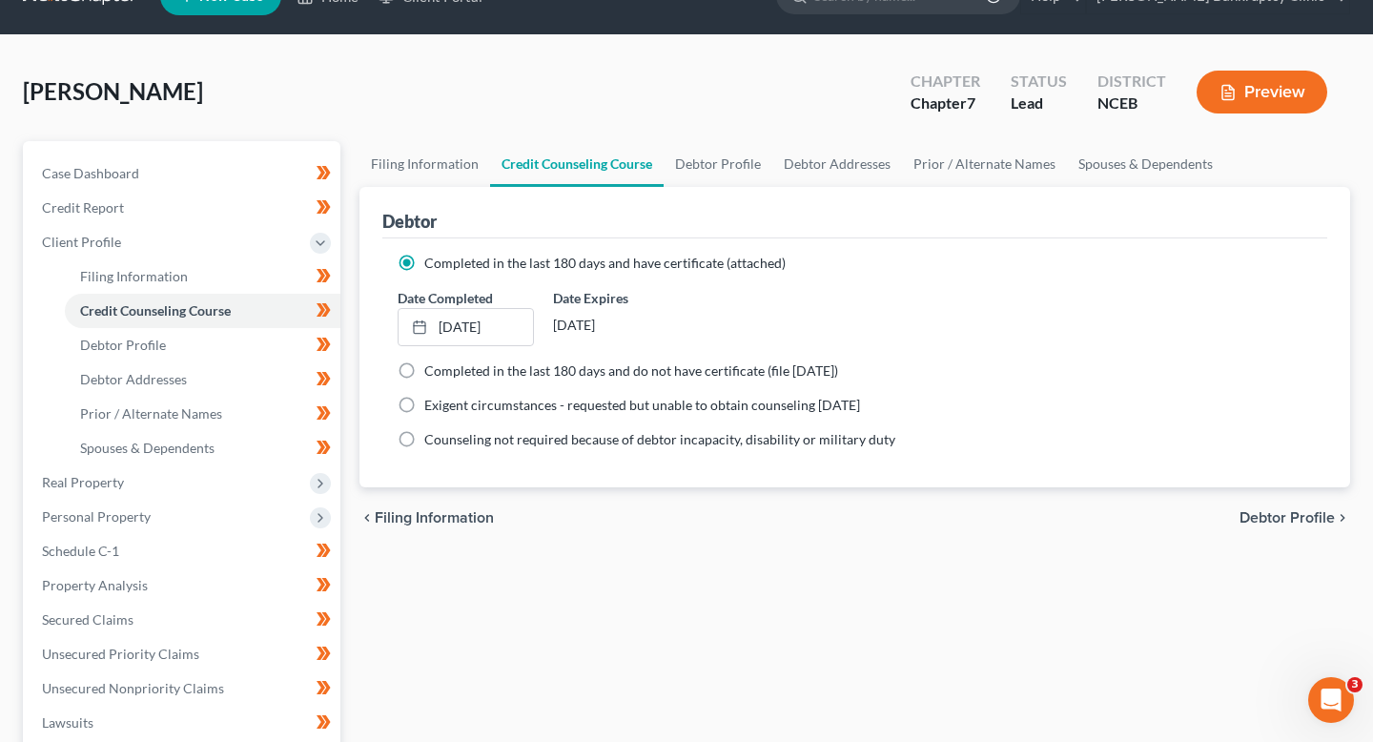
scroll to position [43, 0]
